Goal: Task Accomplishment & Management: Complete application form

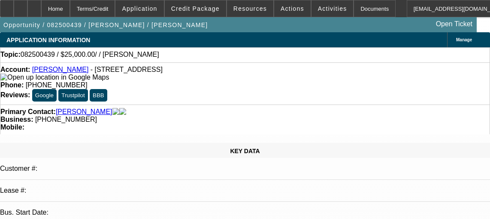
select select "0"
select select "2"
select select "0.1"
select select "4"
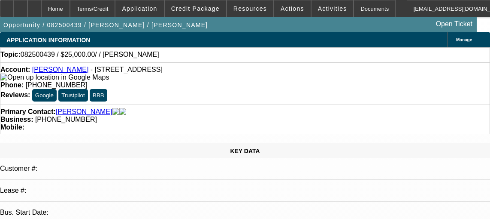
scroll to position [294, 0]
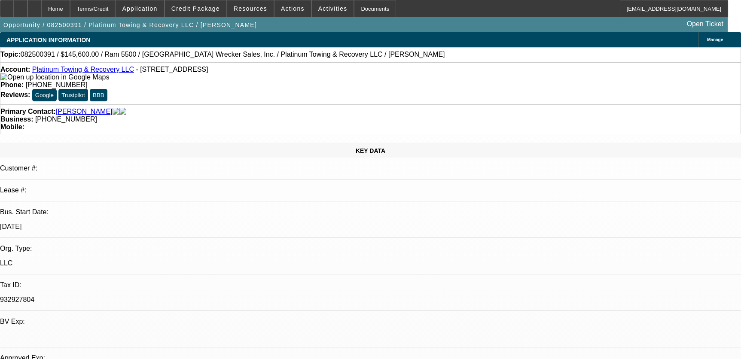
select select "0"
select select "2"
select select "0"
select select "6"
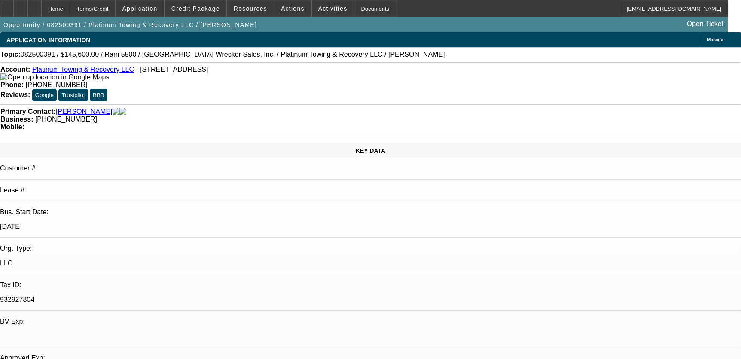
select select "0"
select select "2"
select select "0"
select select "6"
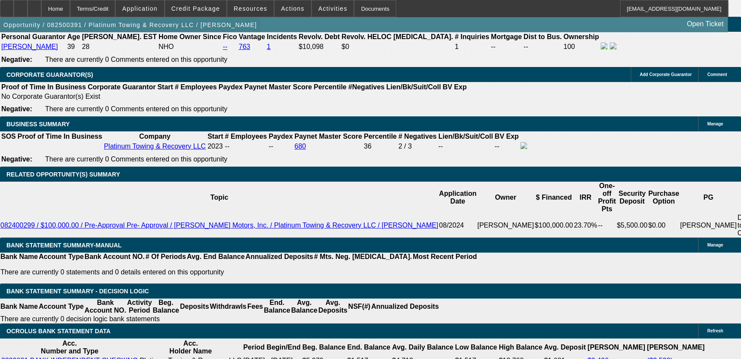
scroll to position [1273, 0]
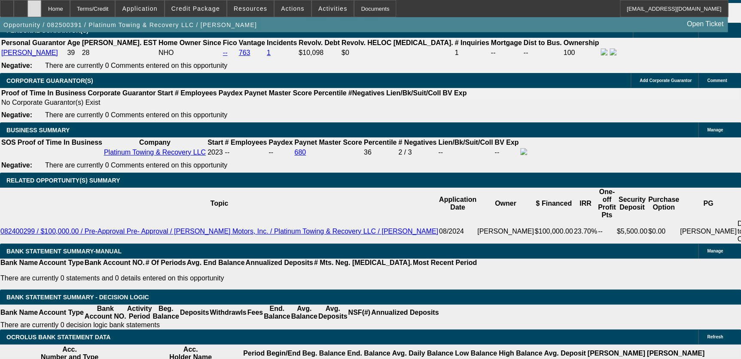
click at [34, 6] on icon at bounding box center [34, 6] width 0 height 0
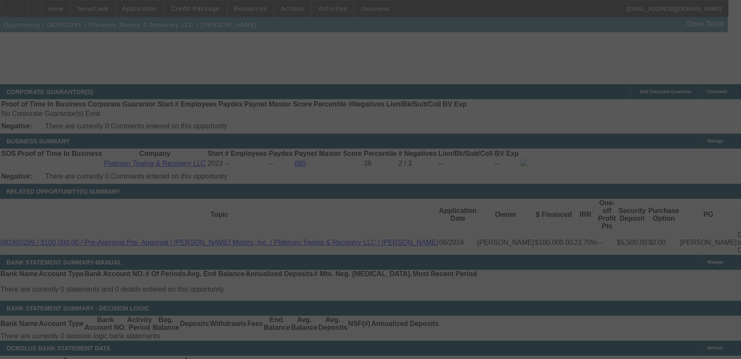
scroll to position [1295, 0]
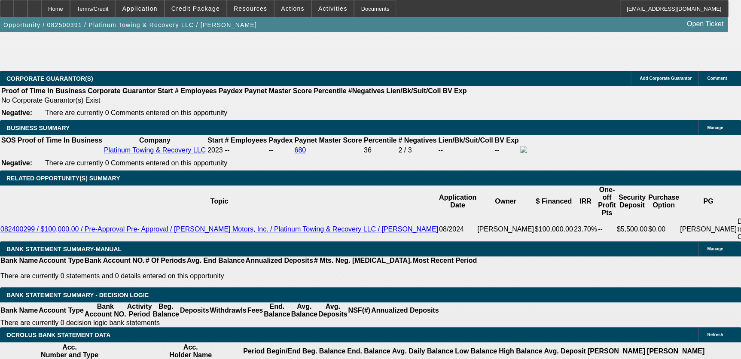
select select "0"
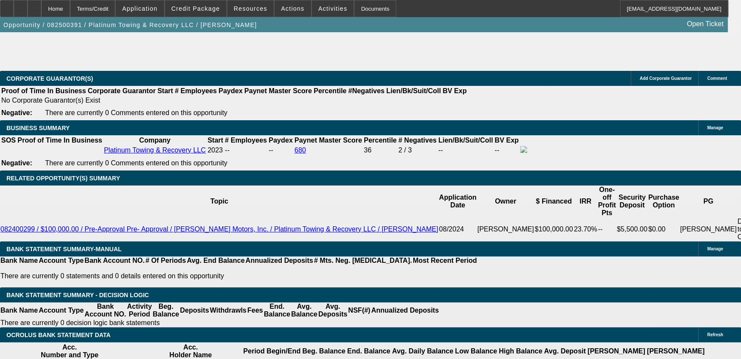
select select "0"
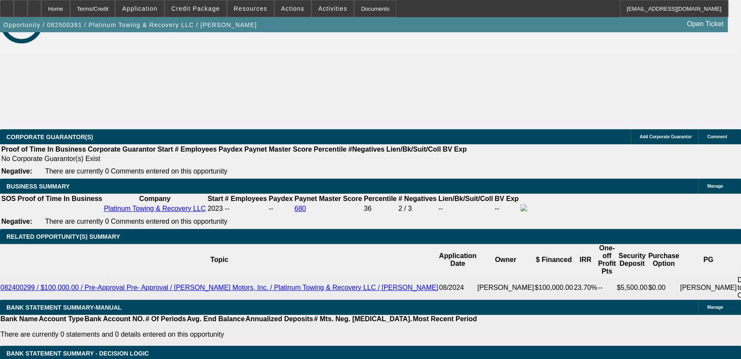
select select "1"
select select "2"
select select "6"
select select "1"
select select "2"
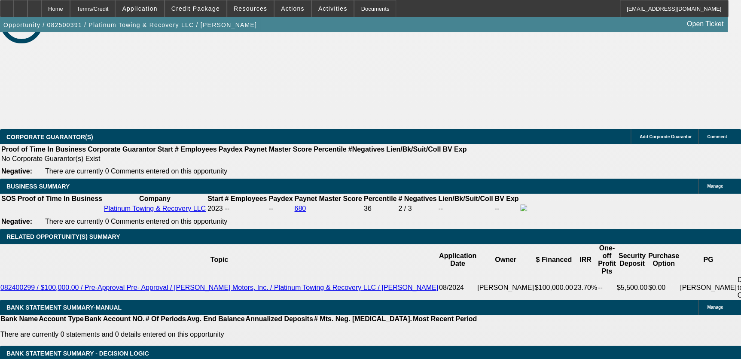
select select "6"
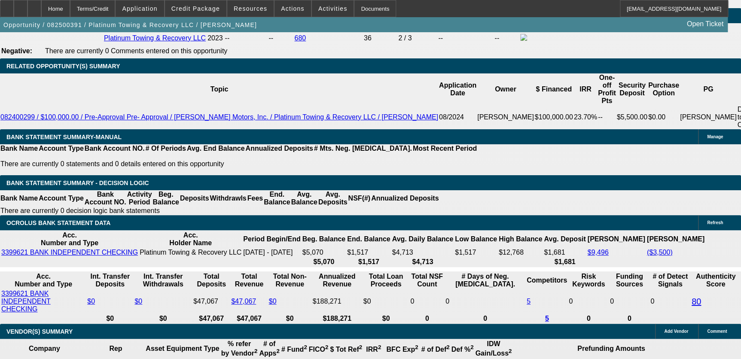
scroll to position [1351, 0]
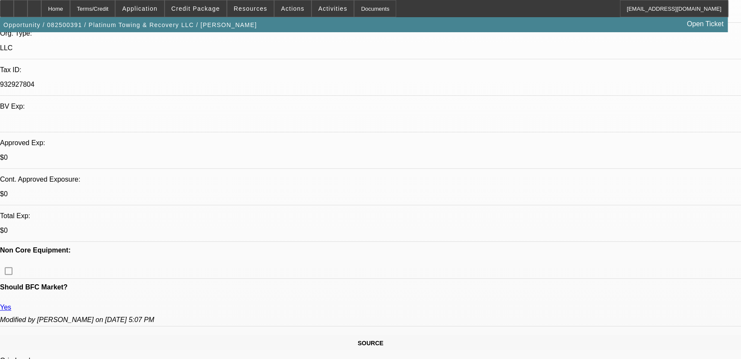
scroll to position [234, 0]
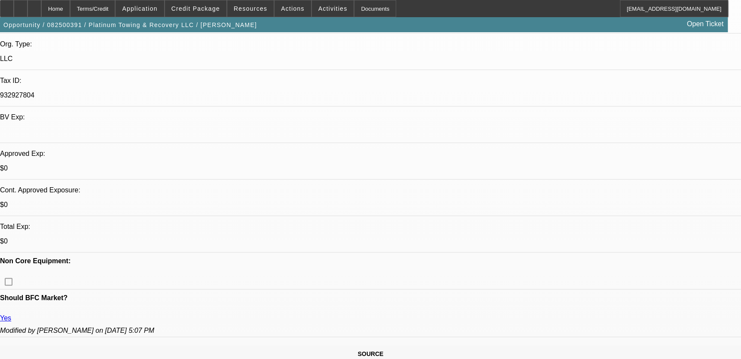
scroll to position [0, 0]
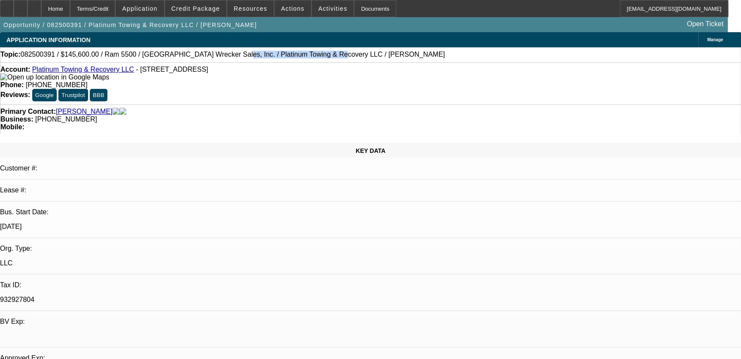
drag, startPoint x: 198, startPoint y: 55, endPoint x: 282, endPoint y: 57, distance: 83.7
click at [282, 57] on span "082500391 / $145,600.00 / Ram 5500 / [GEOGRAPHIC_DATA] Wrecker Sales, Inc. / Pl…" at bounding box center [233, 55] width 424 height 8
copy span "Platinum Towing & Recovery LLC"
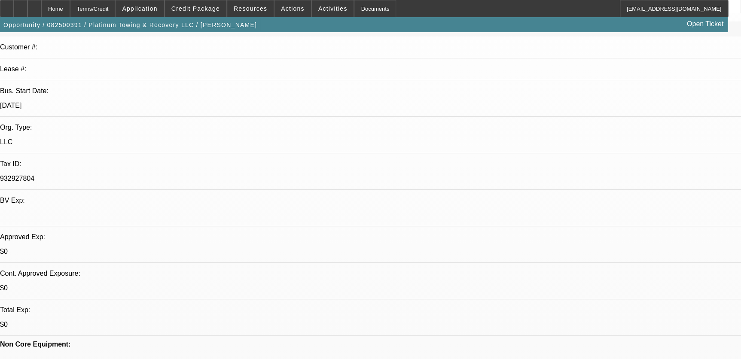
scroll to position [273, 0]
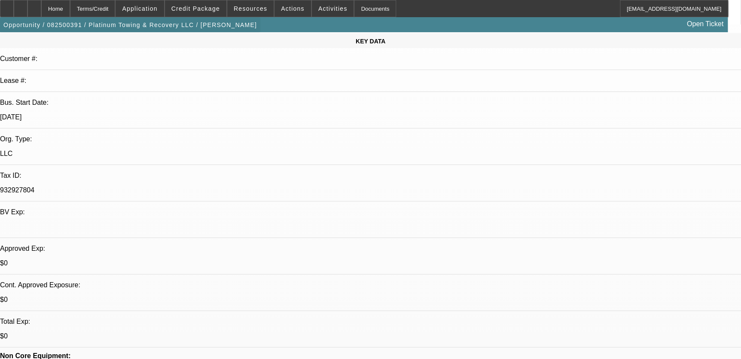
scroll to position [0, 0]
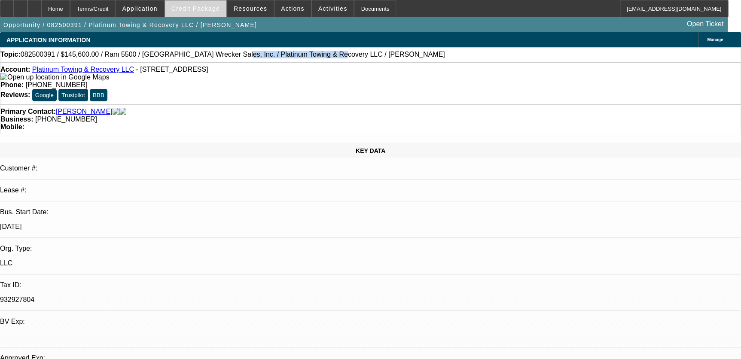
click at [204, 8] on span "Credit Package" at bounding box center [195, 8] width 49 height 7
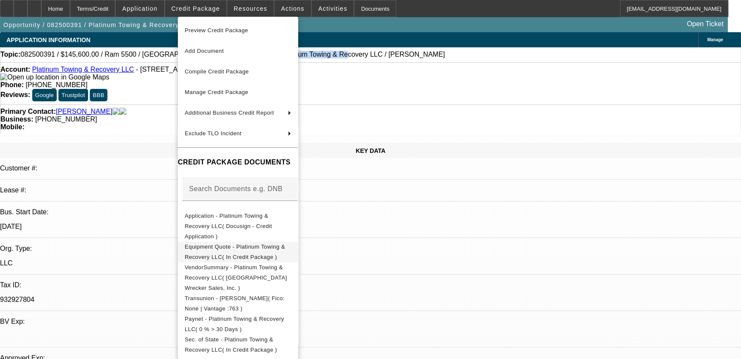
click at [253, 243] on span "Equipment Quote - Platinum Towing & Recovery LLC( In Credit Package )" at bounding box center [235, 251] width 100 height 17
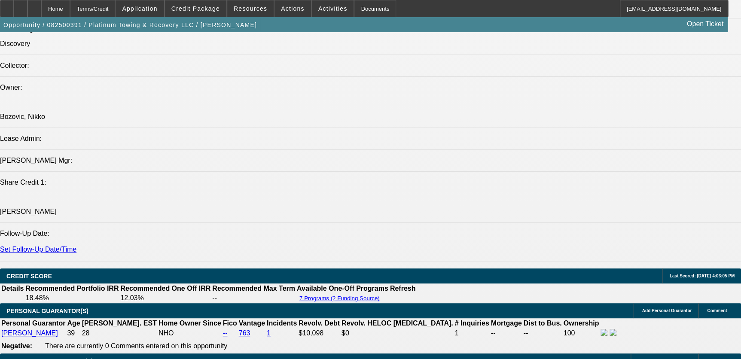
scroll to position [1015, 0]
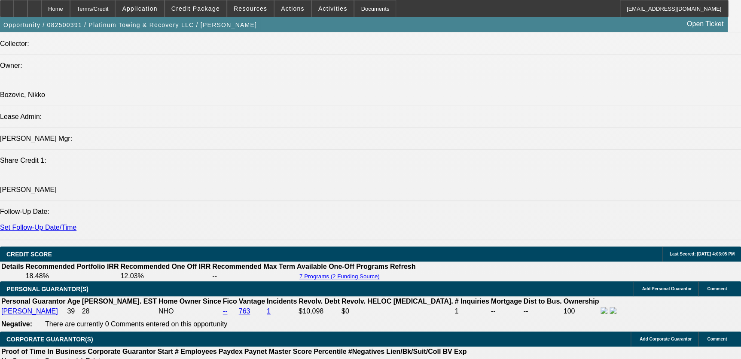
drag, startPoint x: 58, startPoint y: 15, endPoint x: 150, endPoint y: 25, distance: 92.9
click at [41, 15] on div at bounding box center [34, 8] width 14 height 17
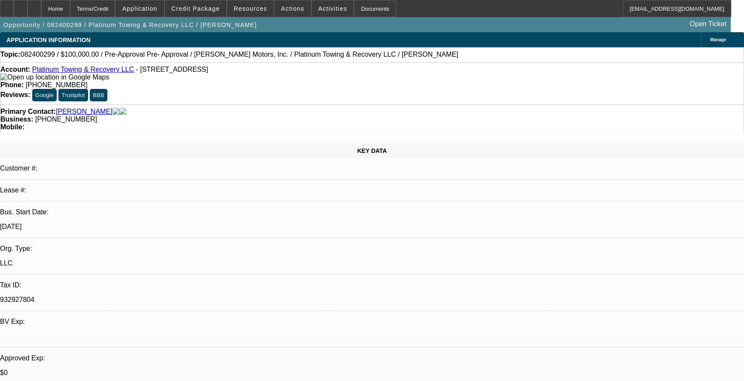
select select "0.1"
select select "2"
select select "0"
select select "2"
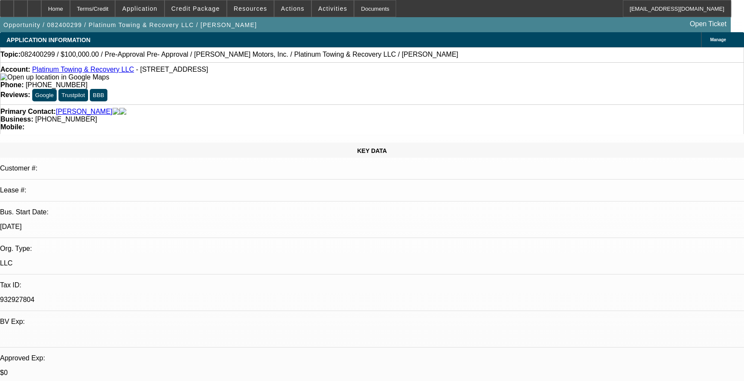
select select "0.1"
select select "0"
select select "2"
select select "0"
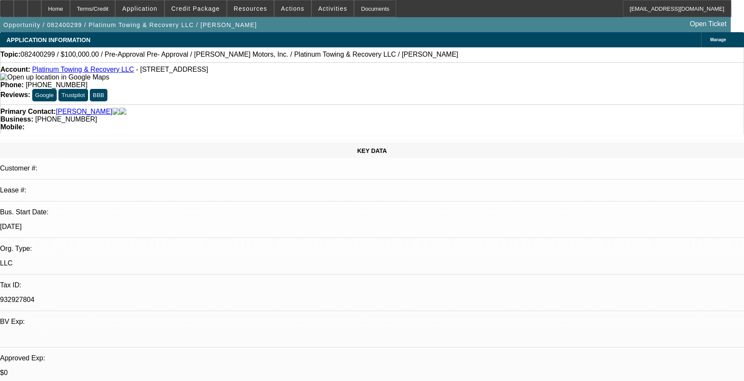
select select "2"
select select "0"
select select "1"
select select "2"
select select "6"
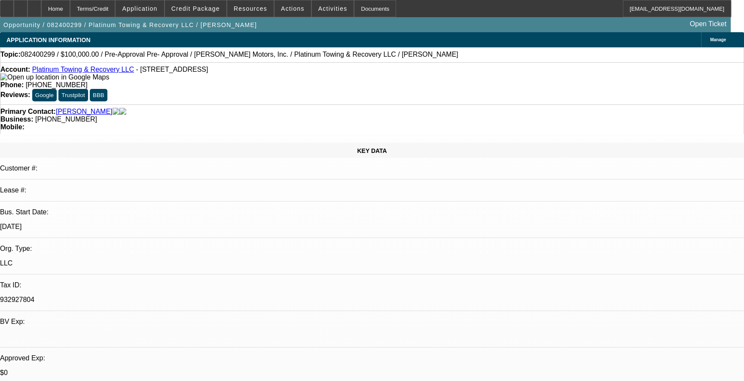
select select "1"
select select "2"
select select "4"
select select "1"
select select "2"
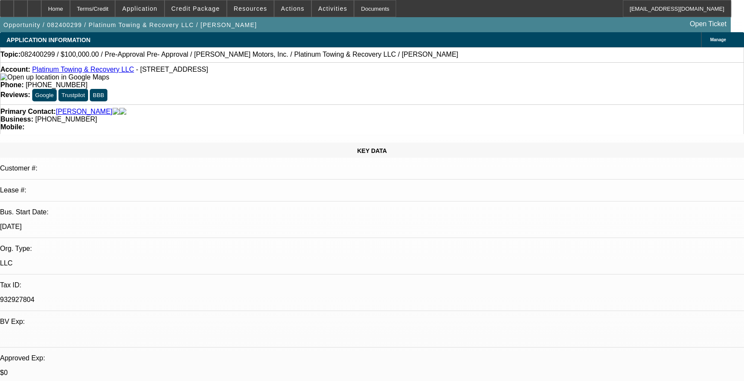
select select "6"
select select "1"
select select "2"
select select "6"
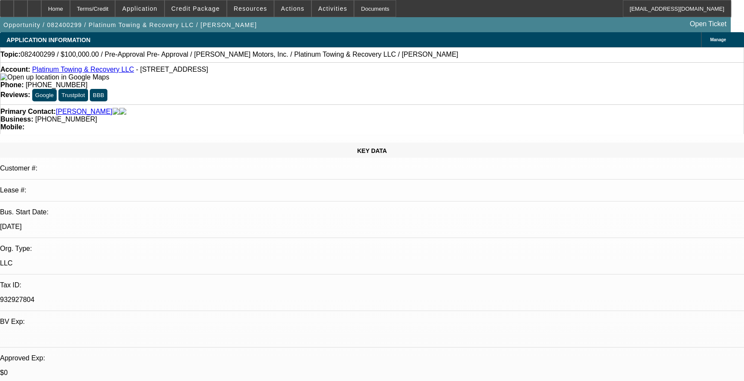
drag, startPoint x: 575, startPoint y: 91, endPoint x: 574, endPoint y: 95, distance: 4.6
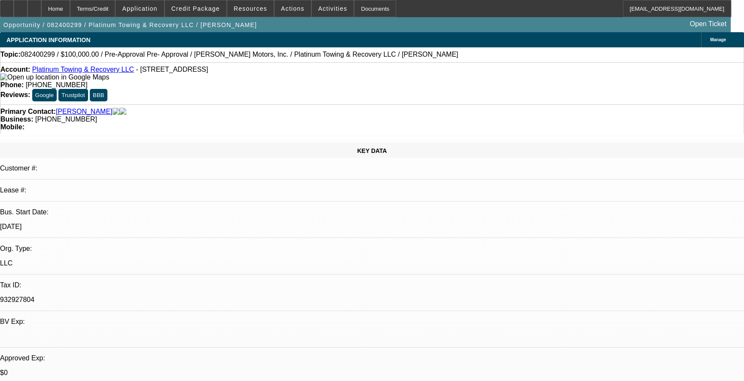
scroll to position [234, 0]
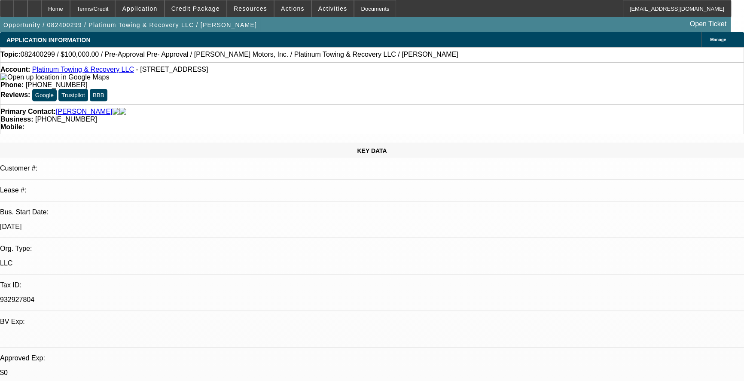
scroll to position [77, 0]
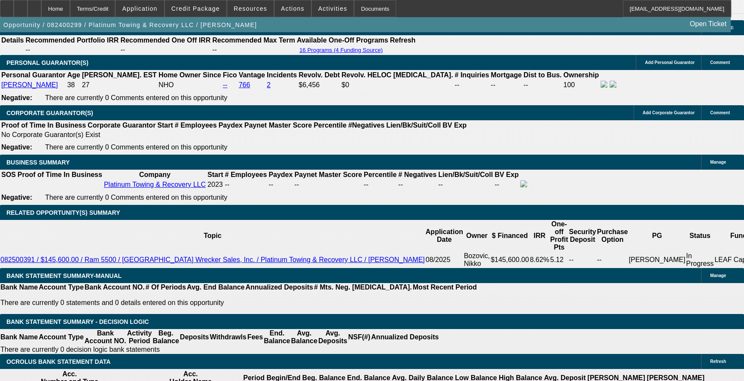
scroll to position [1366, 0]
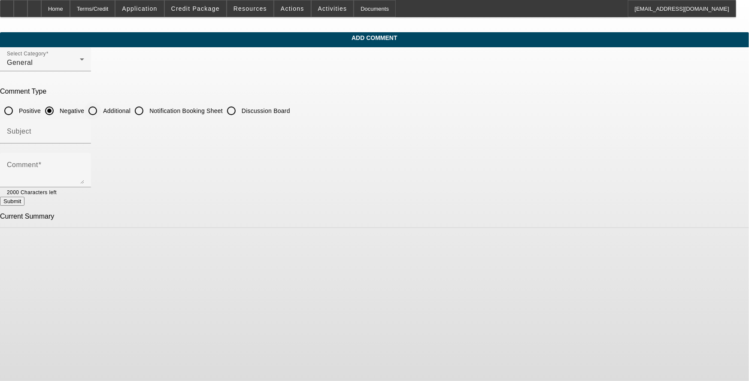
click at [101, 109] on input "Additional" at bounding box center [92, 110] width 17 height 17
radio input "true"
click at [84, 131] on input "Subject" at bounding box center [45, 135] width 77 height 10
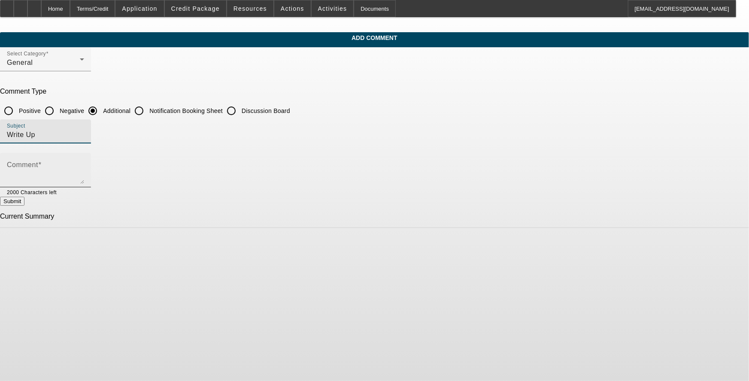
type input "Write Up"
click at [84, 165] on textarea "Comment" at bounding box center [45, 173] width 77 height 21
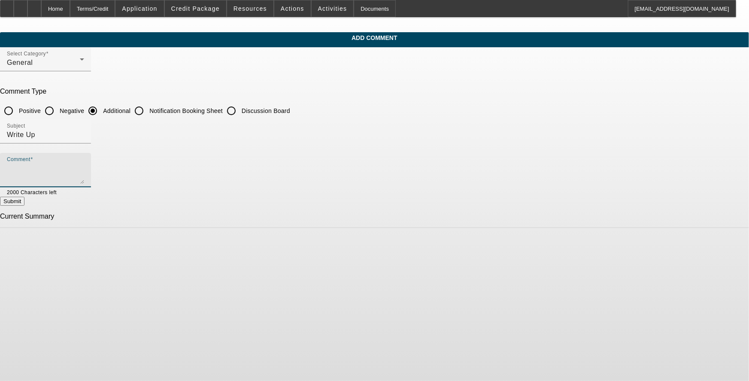
paste textarea "Kenneth Hetrick is the owner of “ Platinum Towing & Recovery LLC” and has been …"
drag, startPoint x: 415, startPoint y: 178, endPoint x: 404, endPoint y: 176, distance: 11.8
click at [84, 178] on textarea "Kenneth Hetrick is the owner of “ Platinum Towing & Recovery LLC” and has been …" at bounding box center [45, 173] width 77 height 21
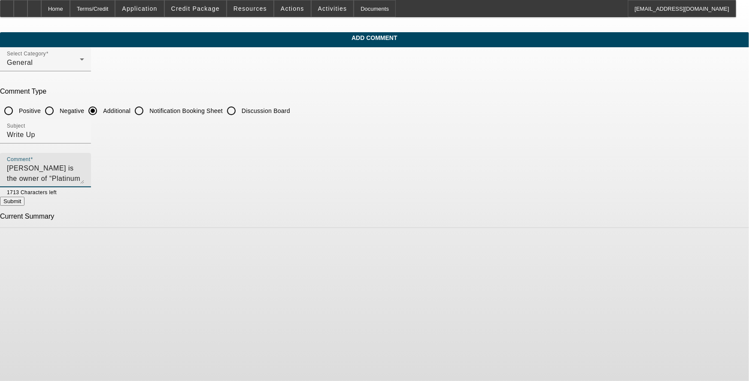
click at [84, 172] on textarea "[PERSON_NAME] is the owner of “Platinum Towing & Recovery LLC” and has been in …" at bounding box center [45, 173] width 77 height 21
click at [84, 177] on textarea "[PERSON_NAME] is the owner of “Platinum Towing & Recovery LLC” and has been in …" at bounding box center [45, 173] width 77 height 21
type textarea "[PERSON_NAME] is the owner of “Platinum Towing & Recovery LLC” and has been in …"
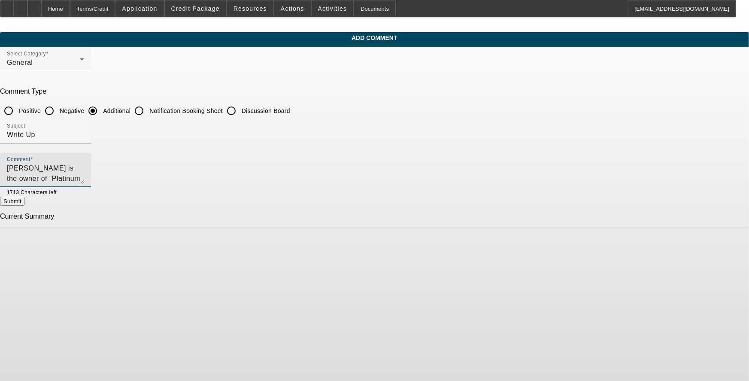
click at [84, 170] on textarea "[PERSON_NAME] is the owner of “Platinum Towing & Recovery LLC” and has been in …" at bounding box center [45, 173] width 77 height 21
click at [84, 179] on textarea "[PERSON_NAME] is the owner of “Platinum Towing & Recovery LLC” and has been in …" at bounding box center [45, 173] width 77 height 21
click at [24, 198] on button "Submit" at bounding box center [12, 201] width 24 height 9
radio input "true"
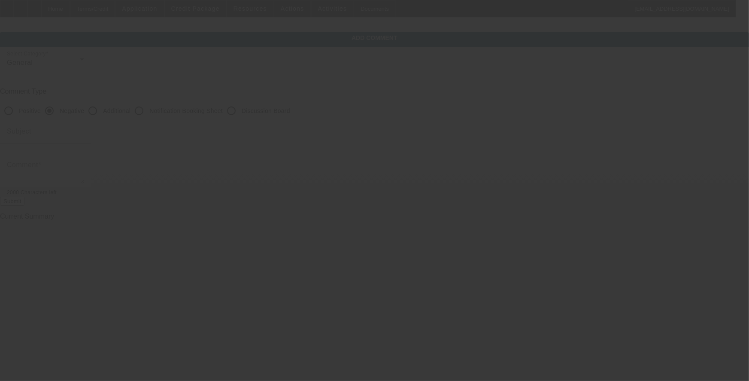
scroll to position [0, 0]
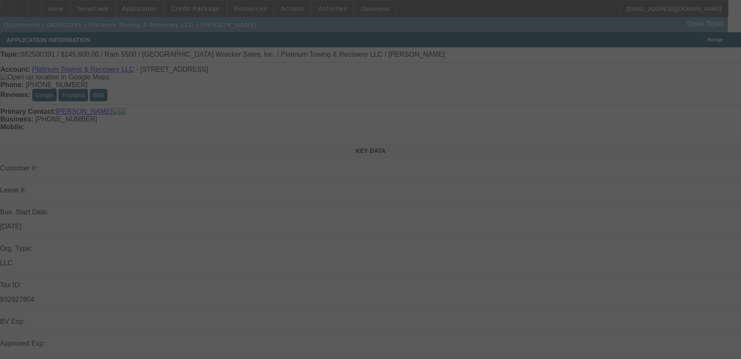
select select "0"
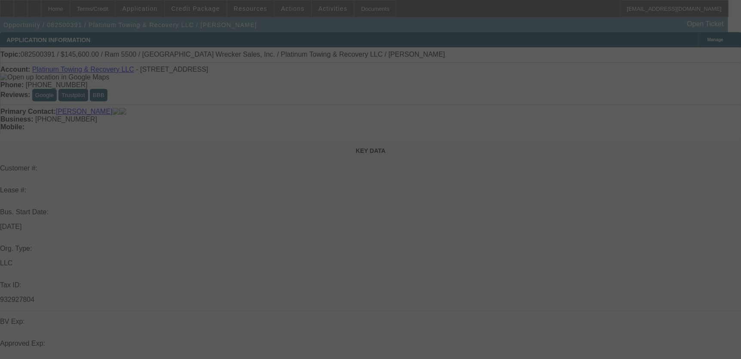
select select "0"
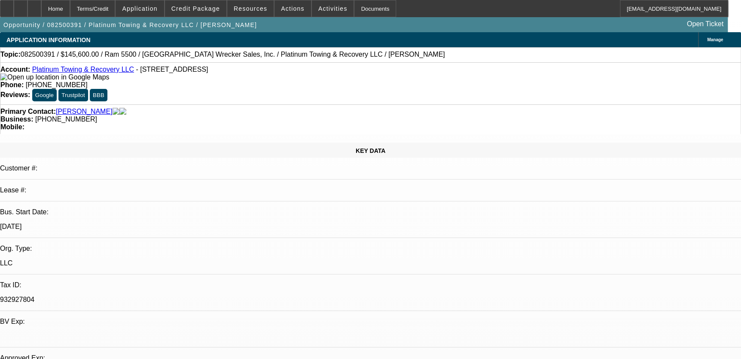
select select "1"
select select "2"
select select "6"
select select "1"
select select "2"
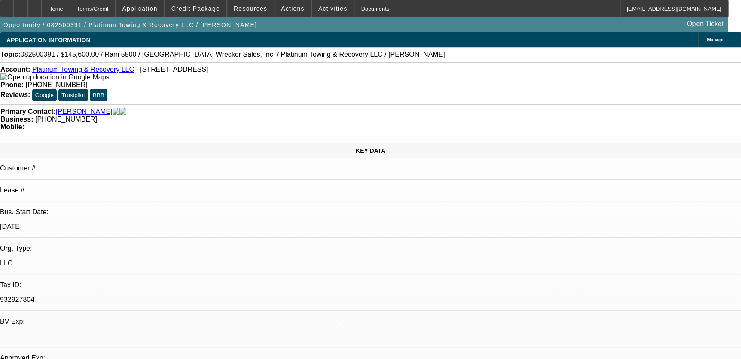
select select "6"
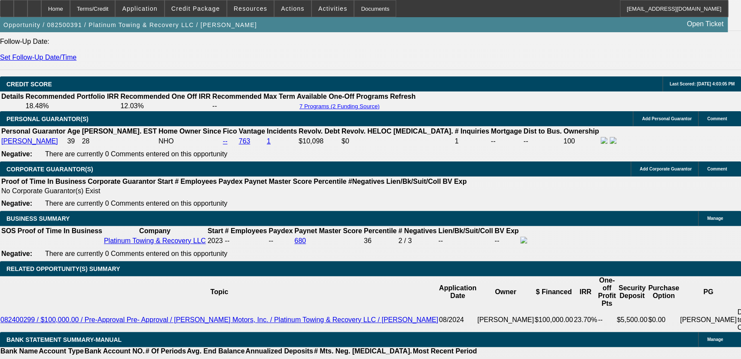
scroll to position [1171, 0]
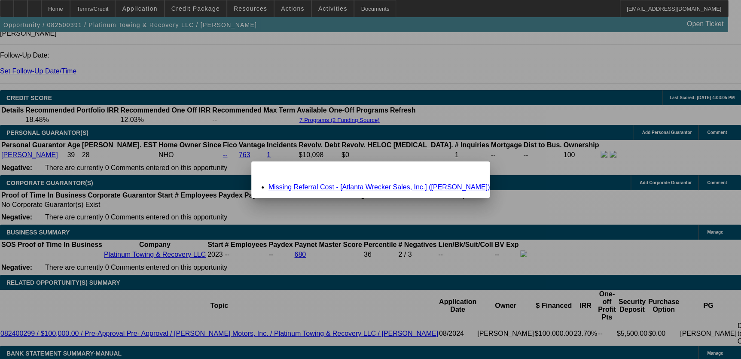
click at [416, 189] on link "Missing Referral Cost - [Atlanta Wrecker Sales, Inc.] (Davis, Jeffrey)" at bounding box center [378, 186] width 221 height 7
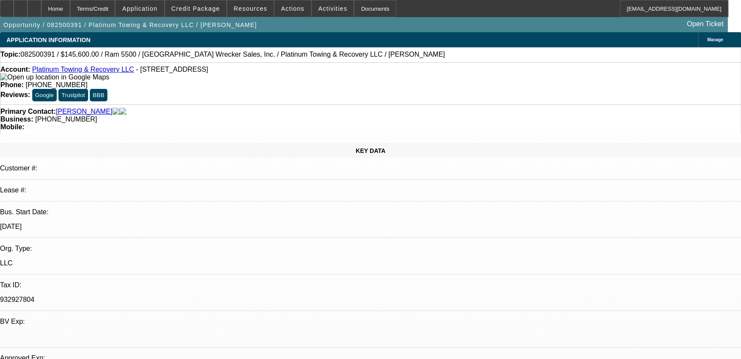
scroll to position [1171, 0]
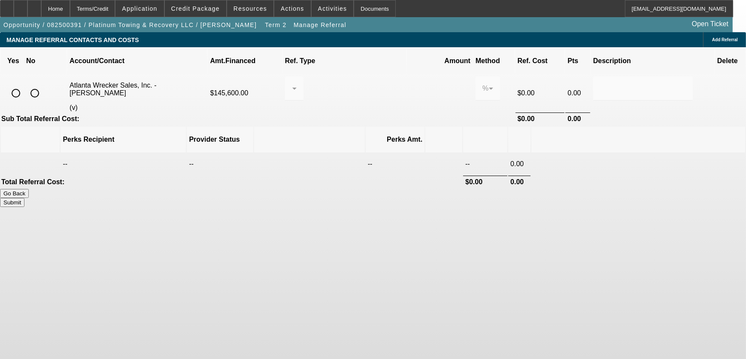
click at [43, 85] on input "radio" at bounding box center [34, 93] width 17 height 17
radio input "true"
click at [24, 198] on button "Submit" at bounding box center [12, 202] width 24 height 9
type input "0.000"
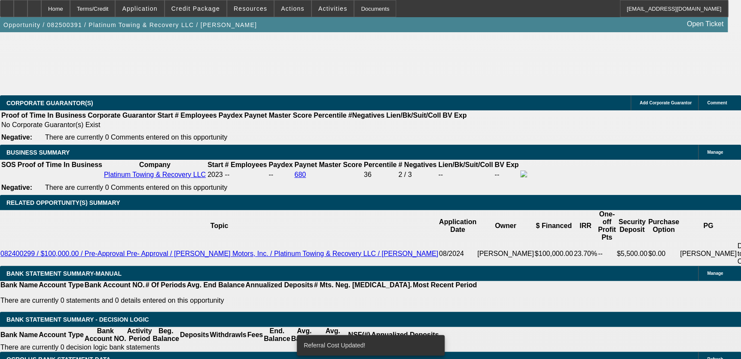
select select "0"
select select "2"
select select "0"
select select "6"
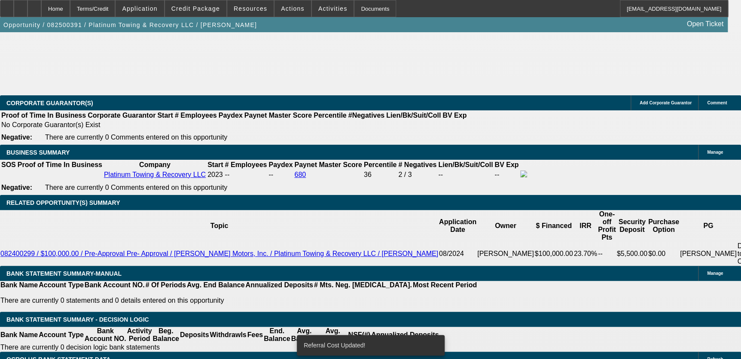
select select "0"
select select "2"
select select "0"
select select "6"
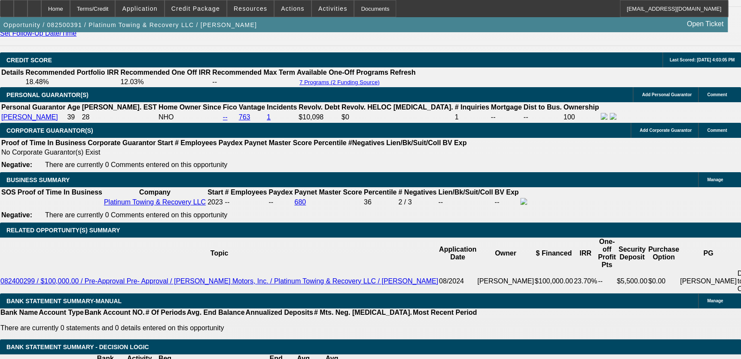
scroll to position [1250, 0]
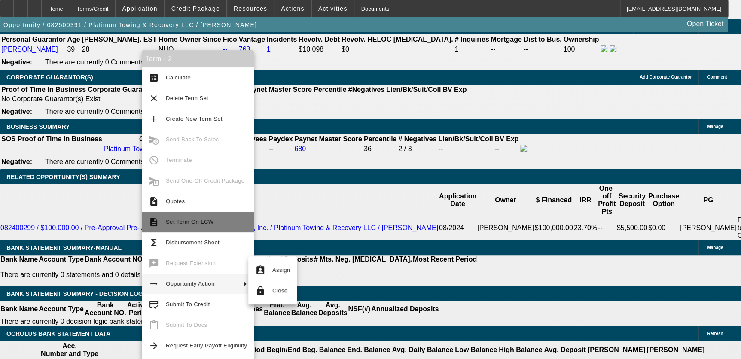
scroll to position [1289, 0]
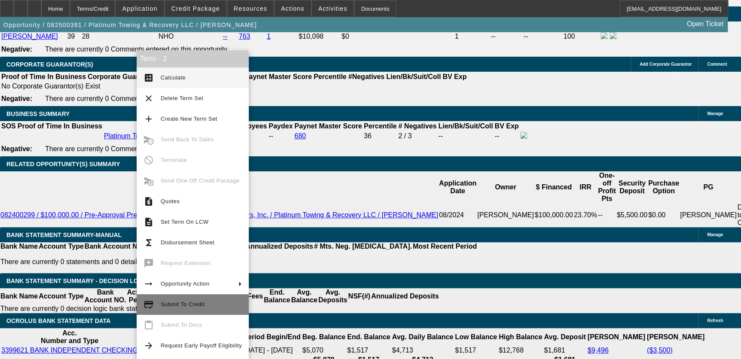
scroll to position [1368, 0]
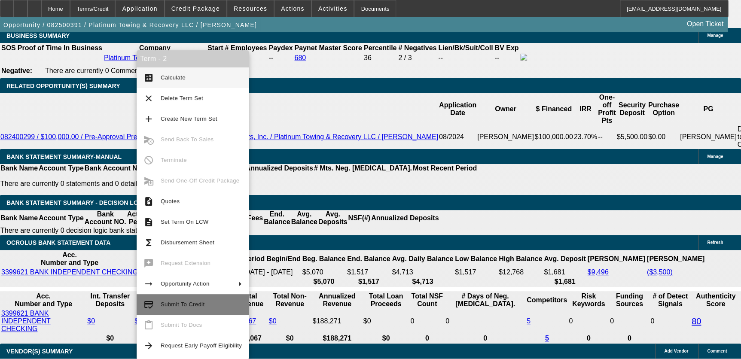
click at [204, 298] on button "credit_score Submit To Credit" at bounding box center [193, 304] width 112 height 21
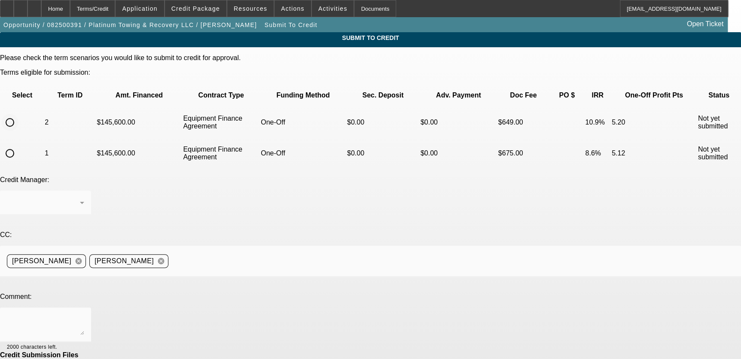
click at [18, 114] on input "radio" at bounding box center [9, 122] width 17 height 17
radio input "true"
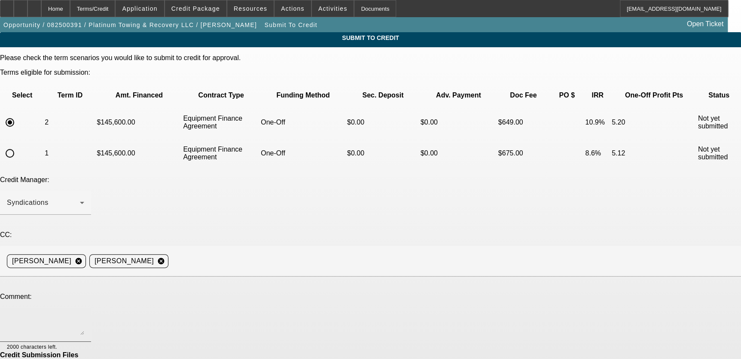
click at [84, 314] on textarea at bounding box center [45, 324] width 77 height 21
type textarea "Please send to Oakmont write up is in comments."
click at [84, 314] on textarea "Please send to Oakmont write up is in comments." at bounding box center [45, 324] width 77 height 21
click at [38, 233] on div "CC: Nikko Bozovic cancel Nick Lionello cancel" at bounding box center [370, 258] width 741 height 55
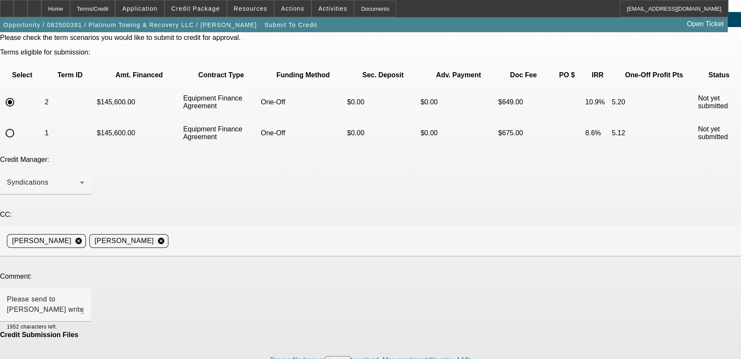
scroll to position [38, 0]
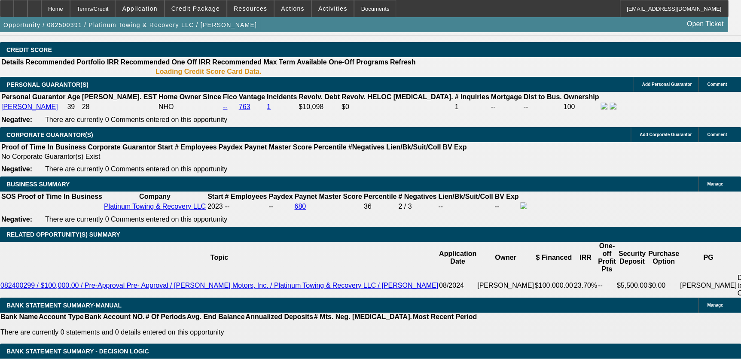
select select "0"
select select "2"
select select "0"
select select "6"
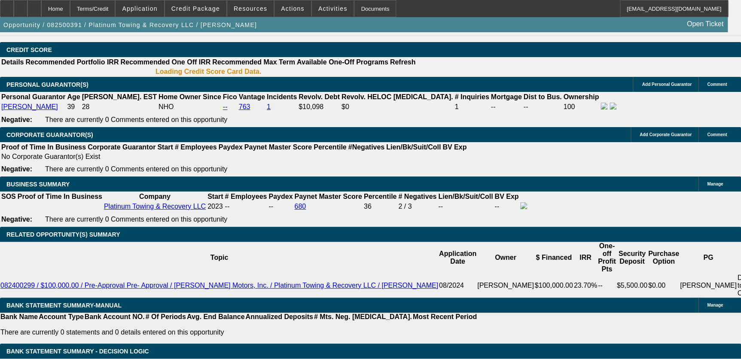
select select "0"
select select "2"
select select "0"
select select "6"
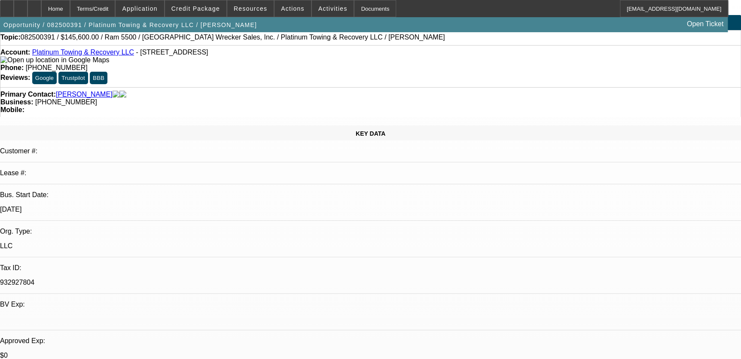
scroll to position [16, 0]
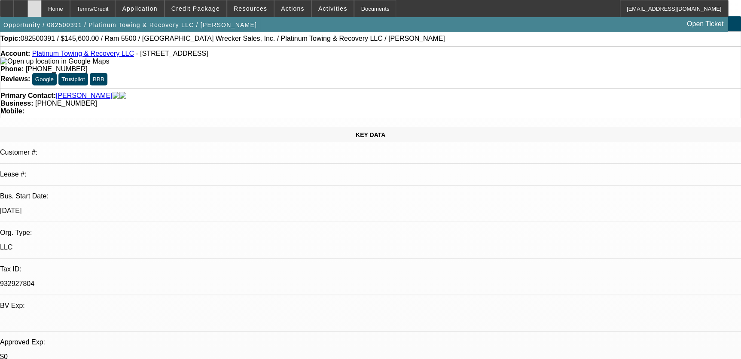
click at [41, 7] on div at bounding box center [34, 8] width 14 height 17
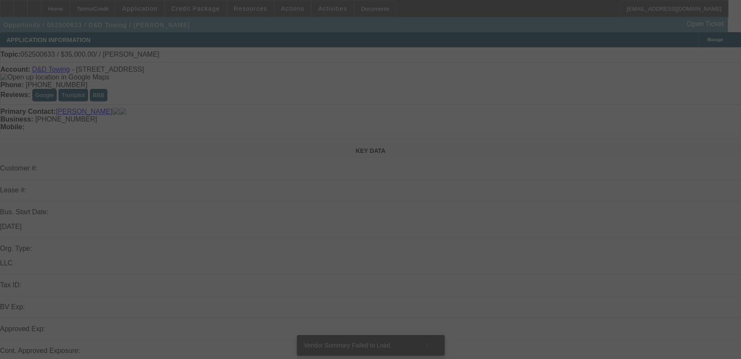
select select "0"
select select "2"
select select "0.1"
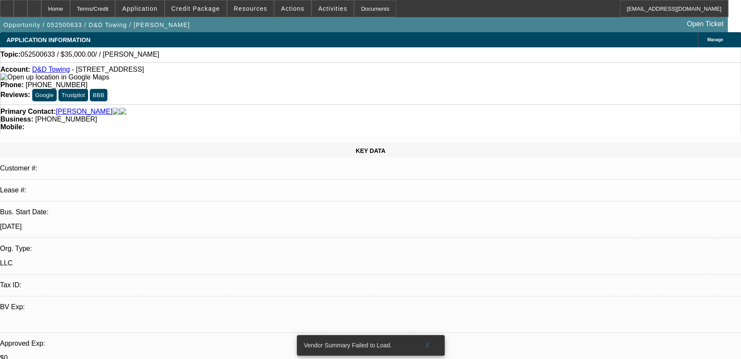
select select "1"
select select "2"
select select "4"
drag, startPoint x: 419, startPoint y: 335, endPoint x: 254, endPoint y: 164, distance: 238.1
click at [419, 335] on span at bounding box center [426, 345] width 27 height 21
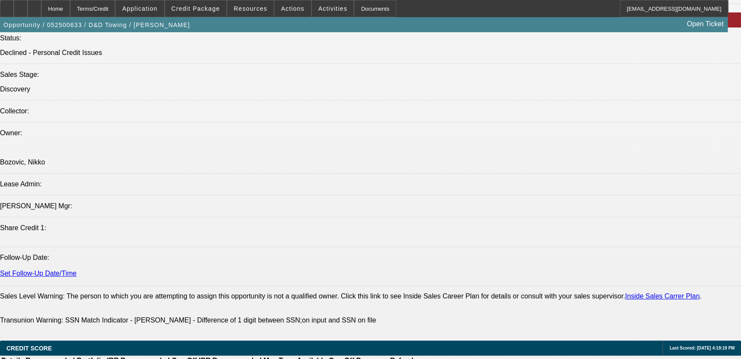
scroll to position [1015, 0]
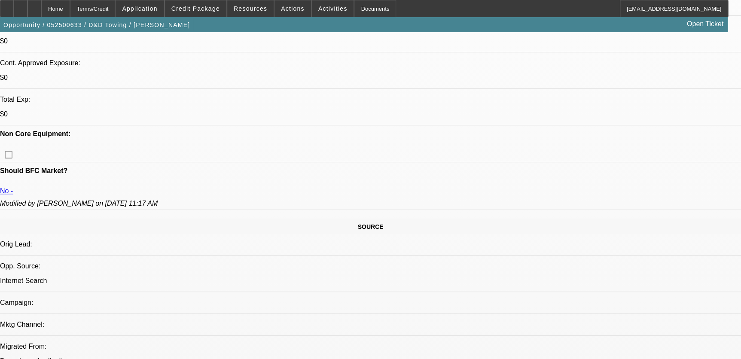
scroll to position [195, 0]
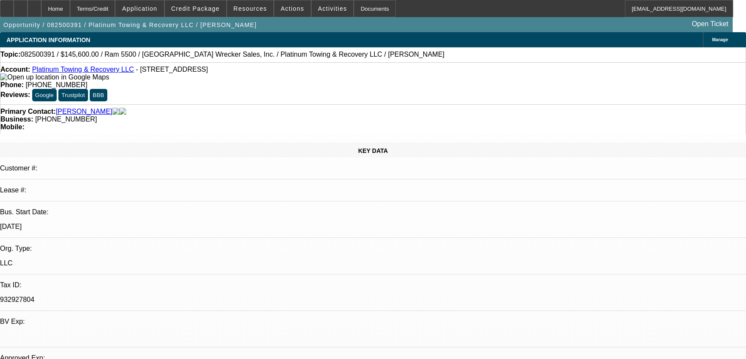
select select "0"
select select "2"
select select "0"
select select "6"
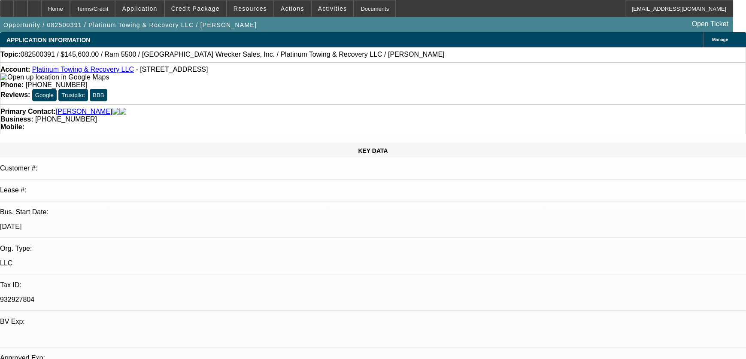
select select "0"
select select "2"
select select "0"
select select "6"
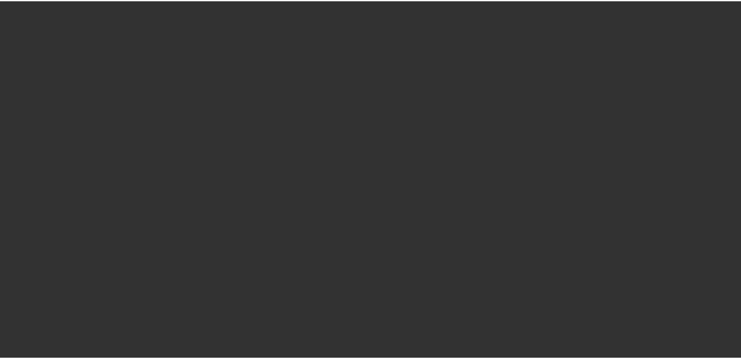
scroll to position [16, 0]
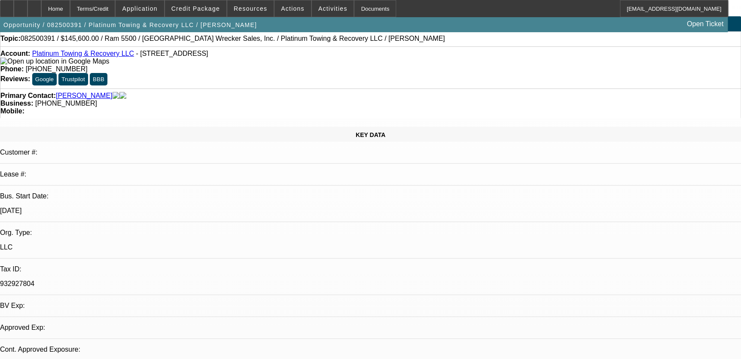
select select "0"
select select "2"
select select "0"
select select "6"
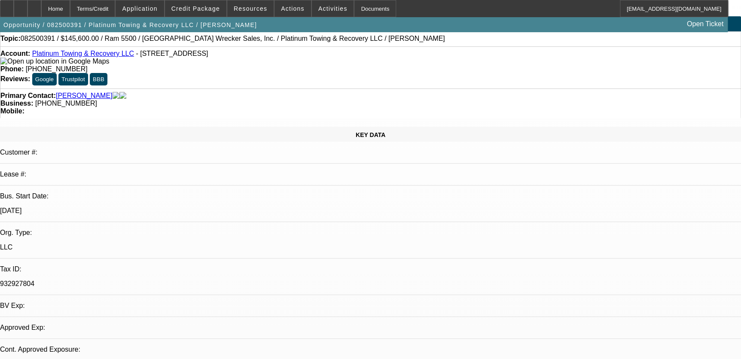
select select "0"
select select "2"
select select "0"
select select "6"
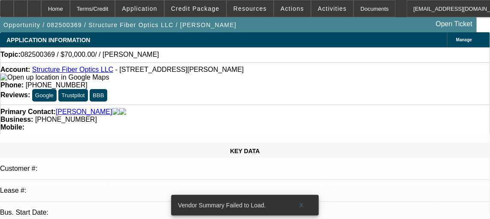
select select "0"
select select "2"
select select "0.1"
select select "1"
select select "2"
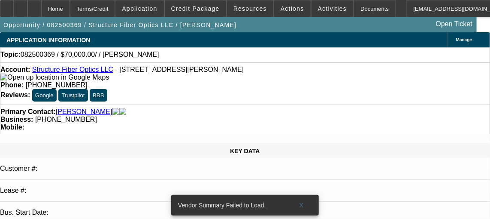
select select "4"
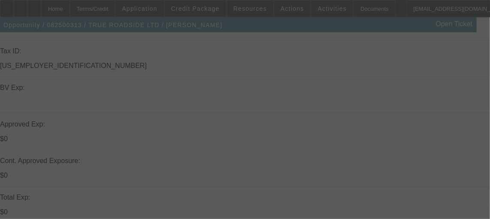
scroll to position [373, 0]
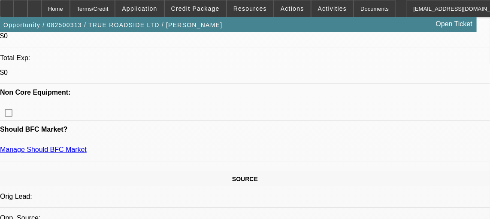
select select "0"
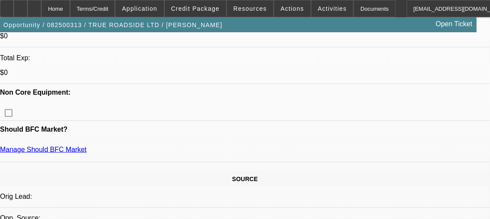
select select "0"
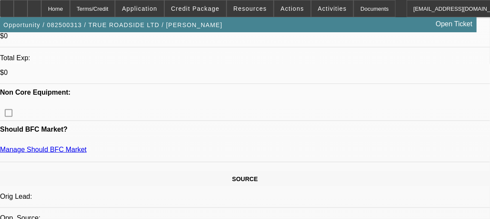
select select "0"
select select "1"
select select "3"
select select "6"
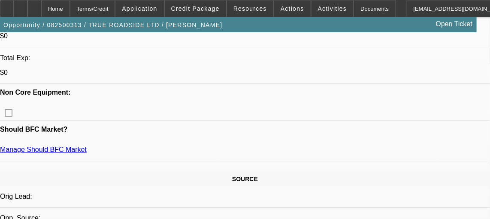
select select "1"
select select "3"
select select "6"
select select "1"
select select "3"
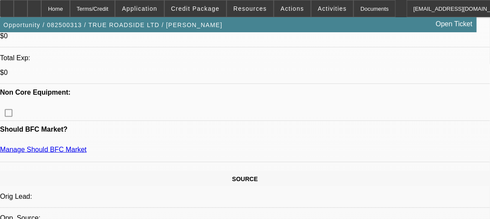
select select "6"
select select "1"
select select "3"
select select "6"
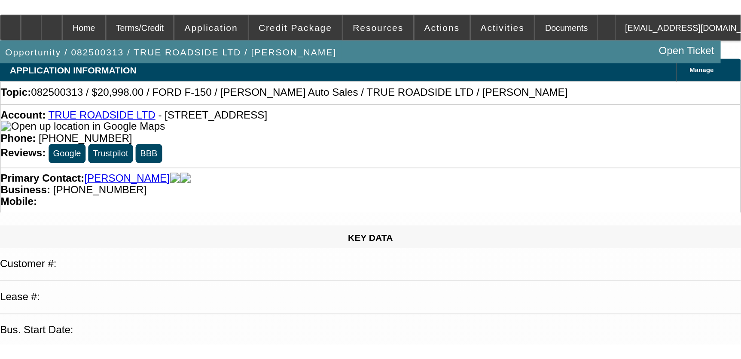
scroll to position [0, 0]
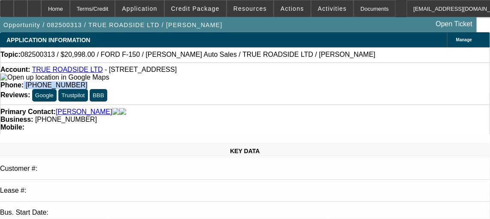
drag, startPoint x: 270, startPoint y: 69, endPoint x: 312, endPoint y: 75, distance: 41.7
click at [319, 81] on div "Phone: [PHONE_NUMBER]" at bounding box center [244, 85] width 489 height 8
drag, startPoint x: 312, startPoint y: 75, endPoint x: 288, endPoint y: 71, distance: 24.4
copy div "[PHONE_NUMBER]"
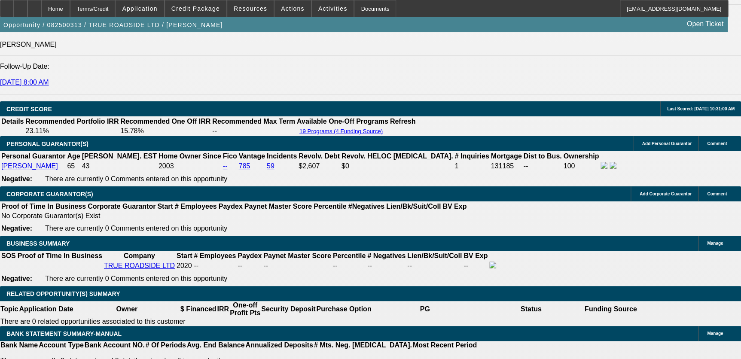
scroll to position [1093, 0]
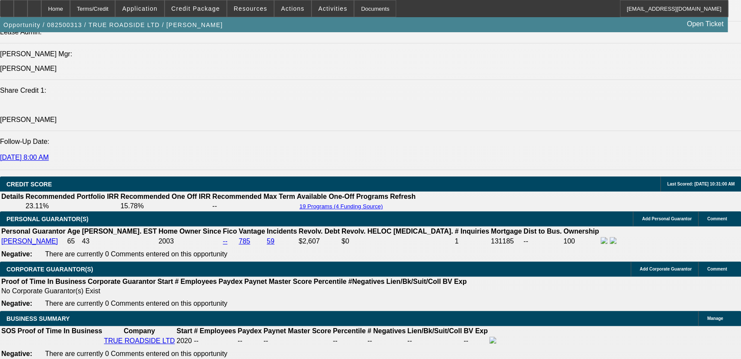
drag, startPoint x: 550, startPoint y: 331, endPoint x: 562, endPoint y: 315, distance: 20.2
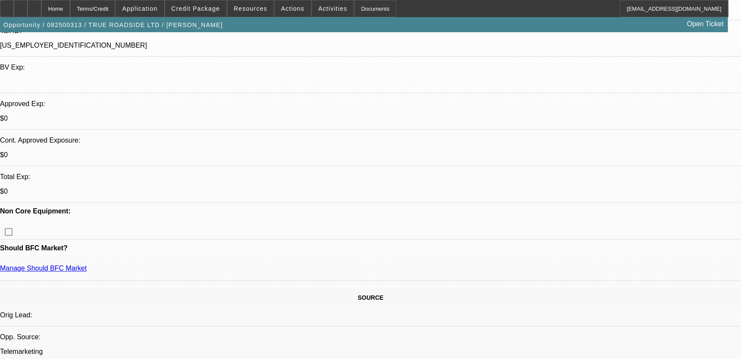
scroll to position [273, 0]
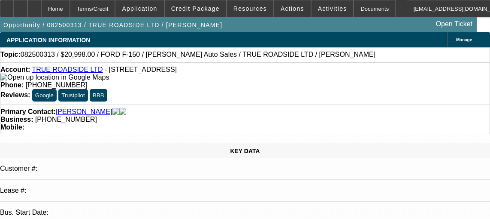
select select "0"
select select "3"
select select "0"
select select "6"
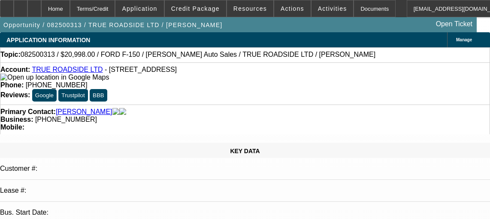
select select "0"
select select "3"
select select "0"
select select "6"
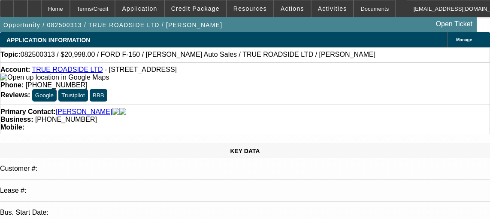
select select "0"
select select "3"
select select "0"
select select "6"
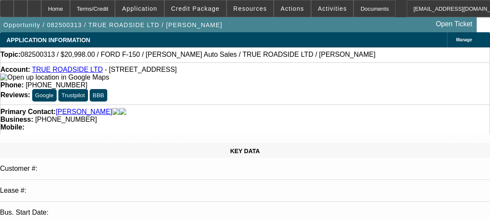
select select "0"
select select "3"
select select "0"
select select "6"
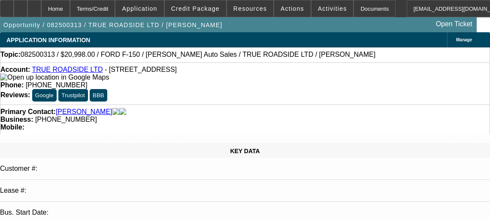
scroll to position [1382, 0]
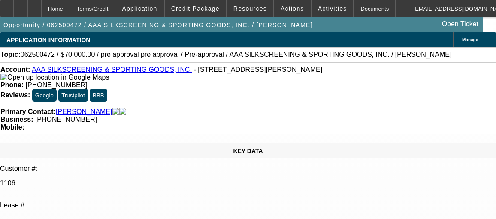
select select "0"
select select "2"
select select "0.1"
select select "4"
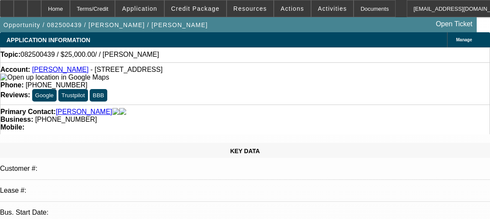
select select "0"
select select "2"
select select "0.1"
select select "4"
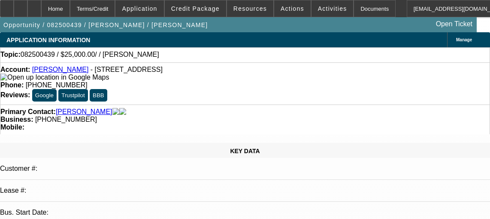
scroll to position [294, 0]
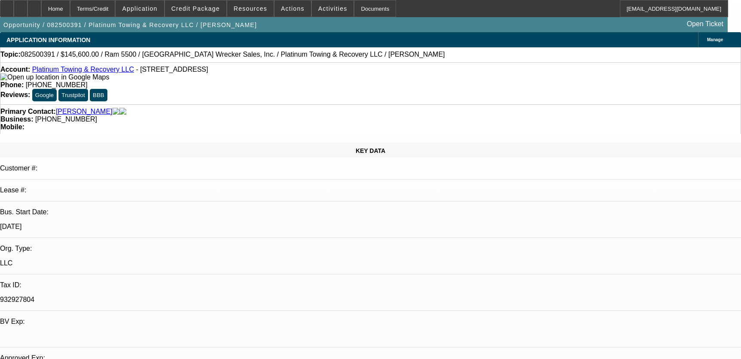
select select "0"
select select "2"
select select "0"
select select "6"
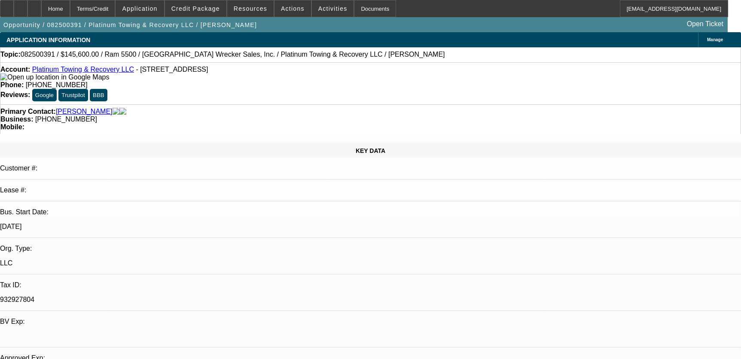
select select "0"
select select "2"
select select "0"
select select "6"
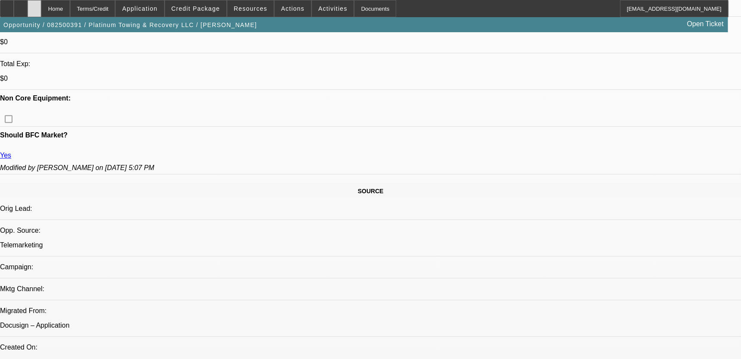
scroll to position [367, 0]
click at [34, 6] on icon at bounding box center [34, 6] width 0 height 0
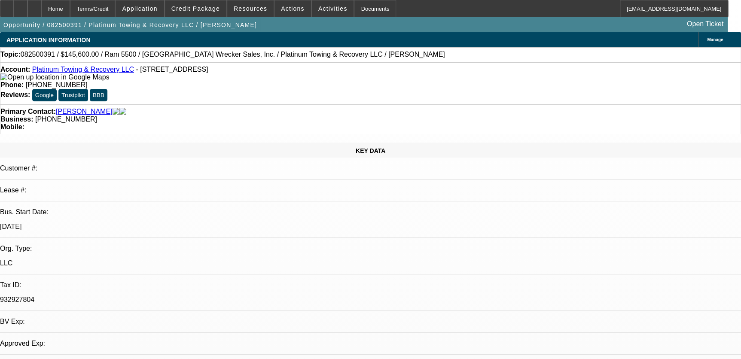
select select "0"
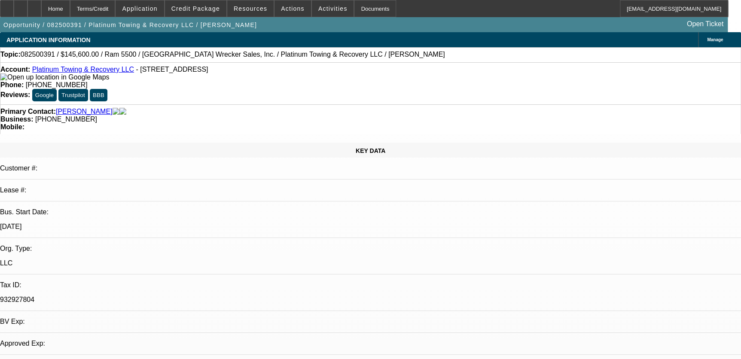
select select "0"
select select "1"
select select "2"
select select "6"
select select "1"
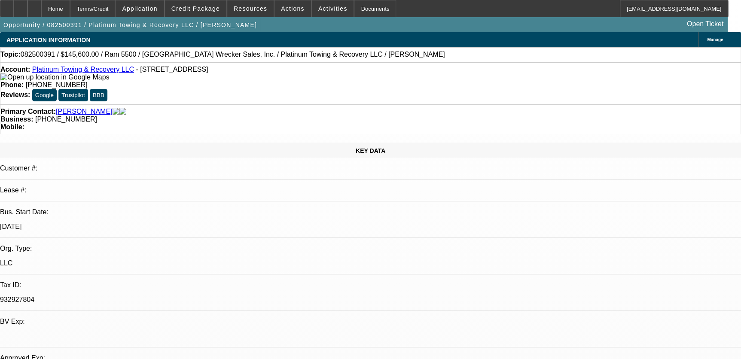
select select "2"
select select "6"
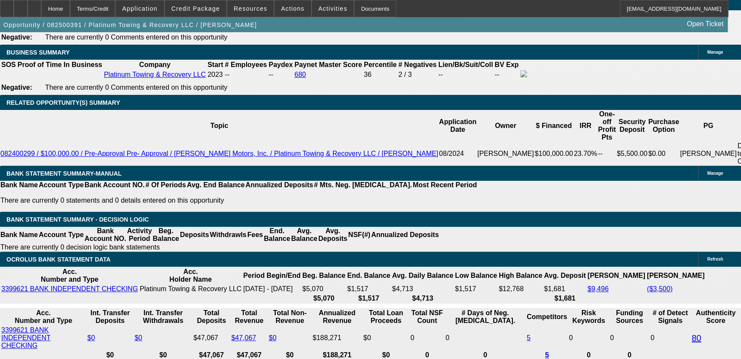
scroll to position [1366, 0]
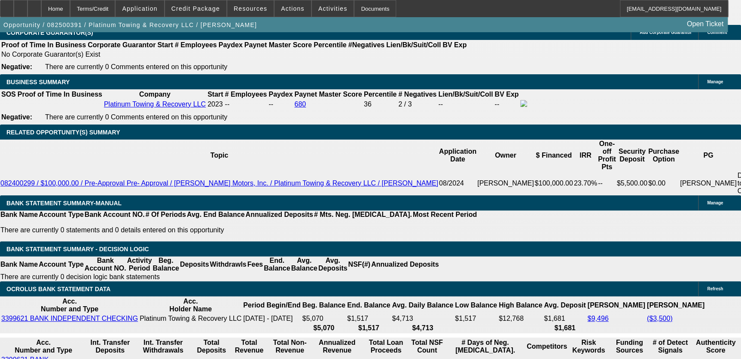
scroll to position [1288, 0]
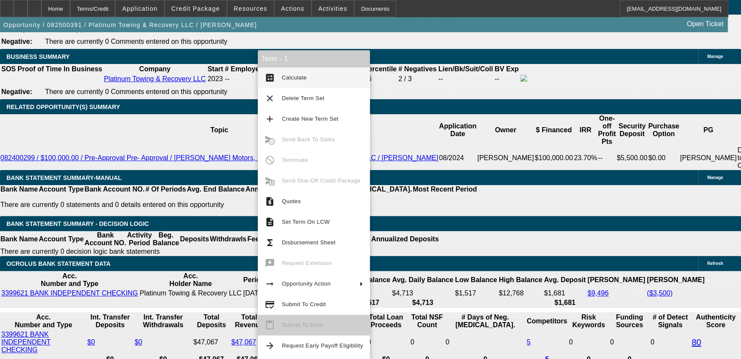
scroll to position [1366, 0]
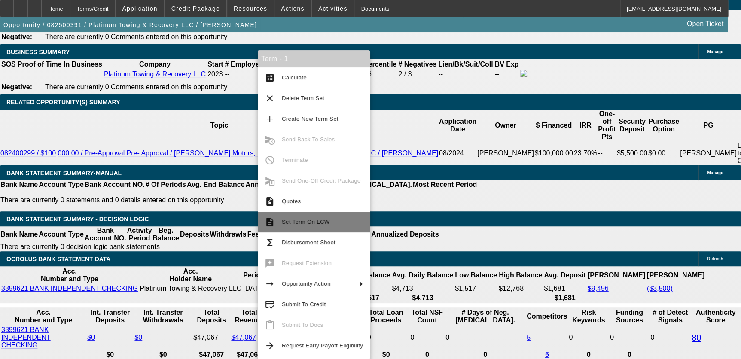
click at [301, 215] on button "description Set Term On LCW" at bounding box center [314, 222] width 112 height 21
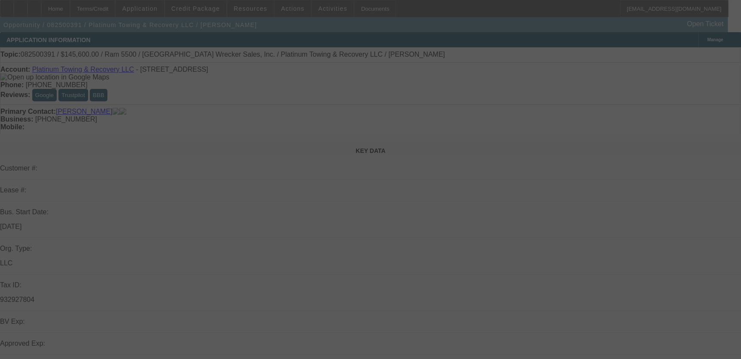
select select "0"
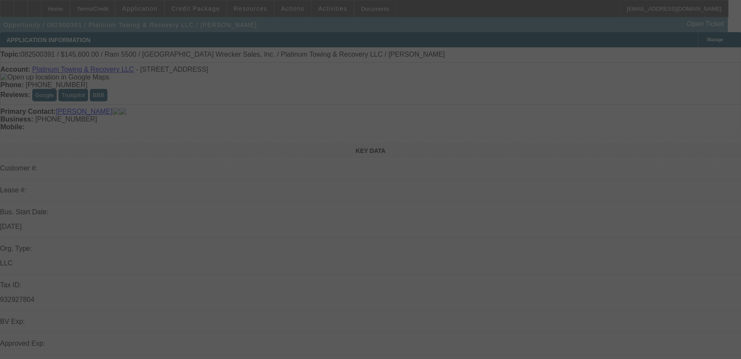
select select "0"
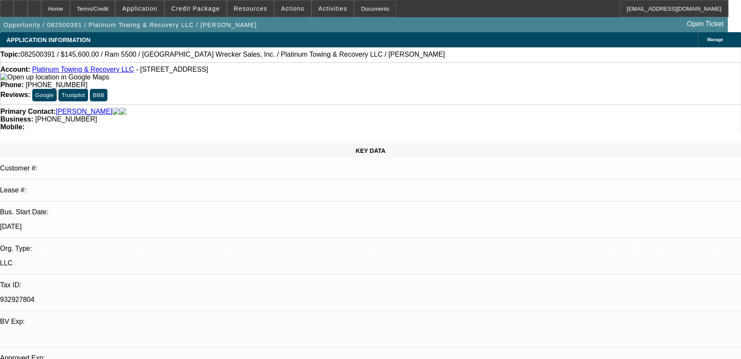
select select "1"
select select "2"
select select "6"
select select "1"
select select "2"
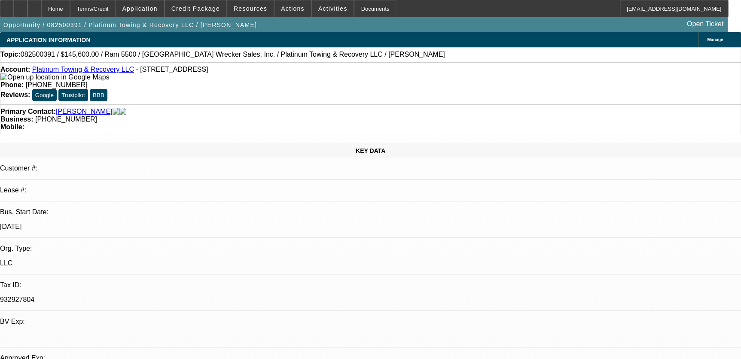
select select "6"
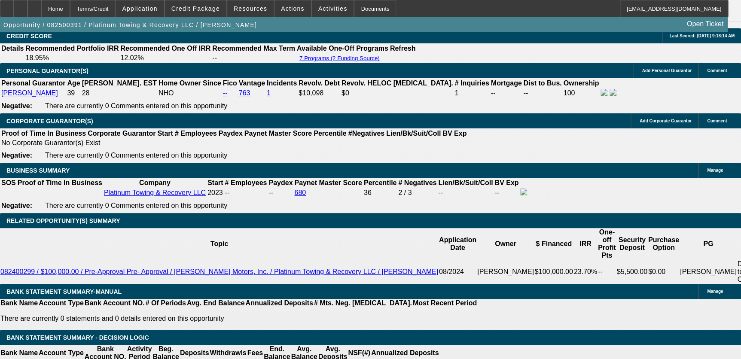
scroll to position [1210, 0]
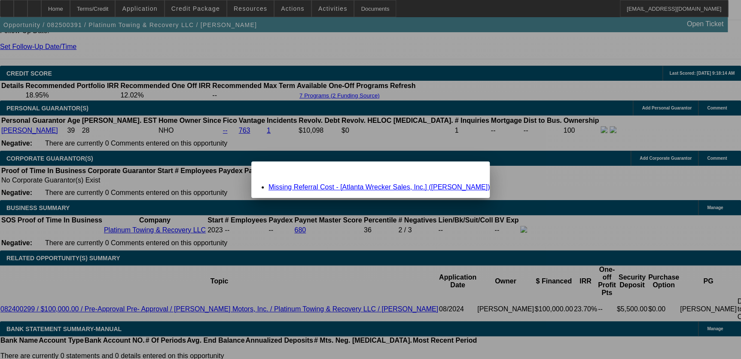
click at [334, 185] on link "Missing Referral Cost - [Atlanta Wrecker Sales, Inc.] ([PERSON_NAME])" at bounding box center [378, 186] width 221 height 7
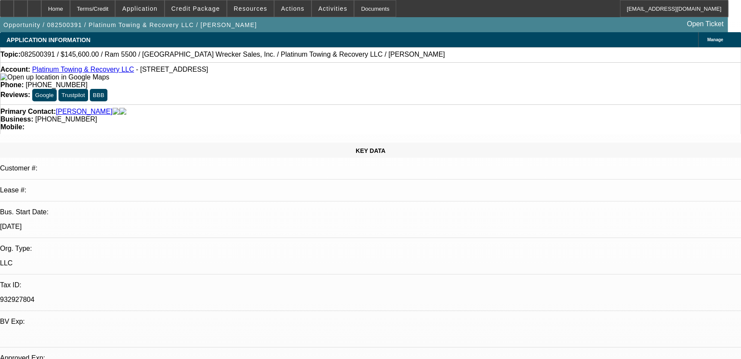
scroll to position [1210, 0]
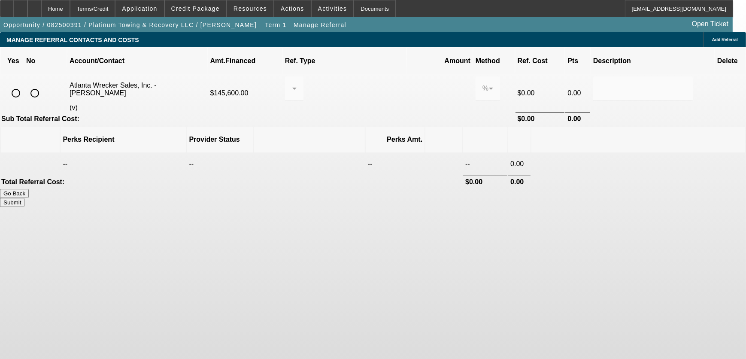
click at [43, 85] on input "radio" at bounding box center [34, 93] width 17 height 17
radio input "true"
click at [24, 198] on button "Submit" at bounding box center [12, 202] width 24 height 9
type input "0.000"
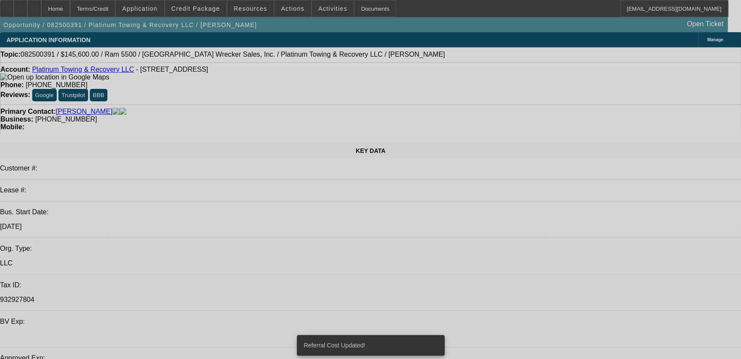
select select "0"
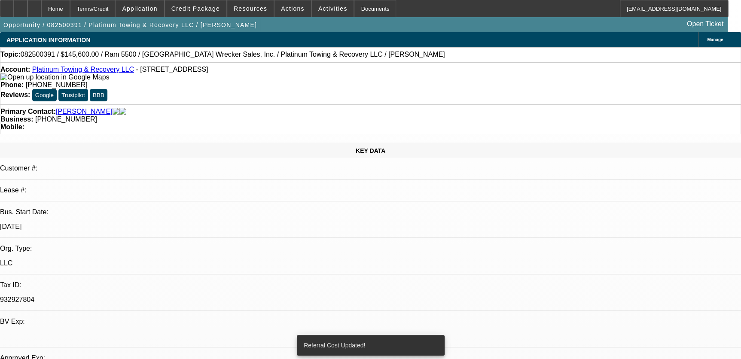
select select "0"
select select "2"
select select "0"
select select "6"
select select "0"
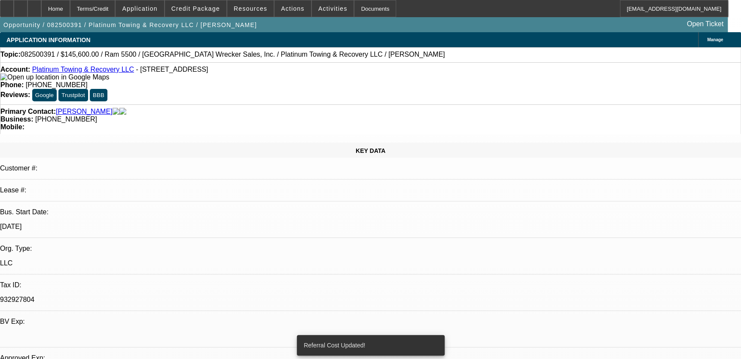
select select "0"
select select "2"
select select "0"
select select "6"
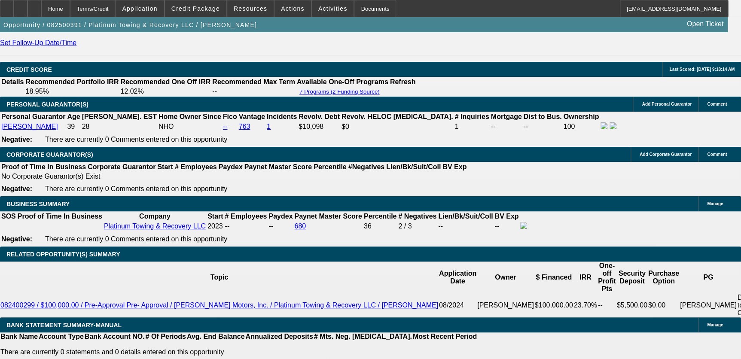
scroll to position [1210, 0]
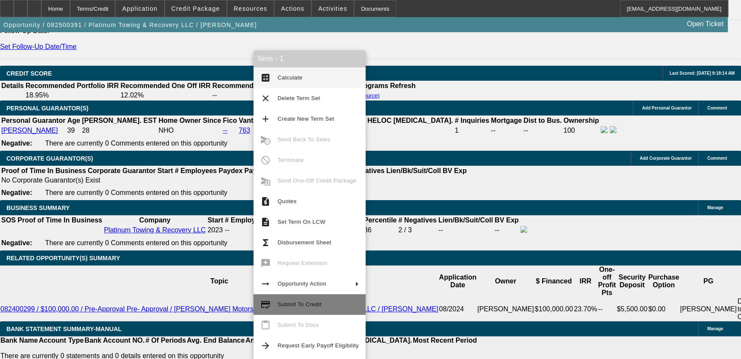
click at [322, 308] on span "Submit To Credit" at bounding box center [317, 304] width 81 height 10
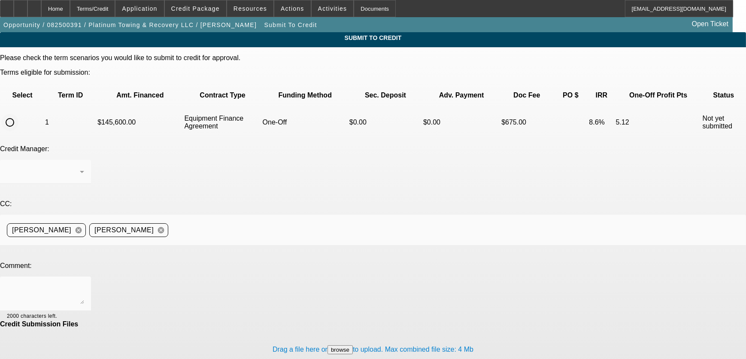
click at [20, 112] on div at bounding box center [10, 122] width 21 height 21
radio input "true"
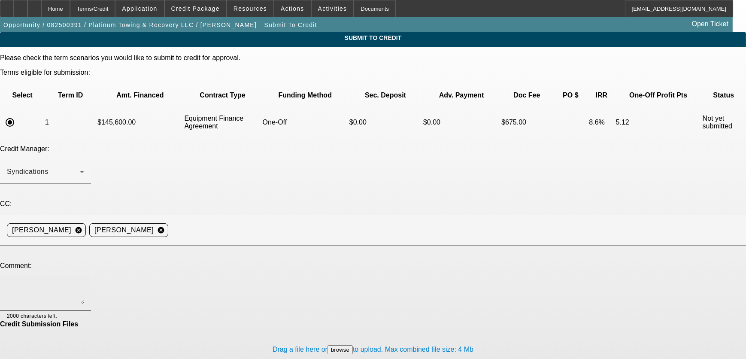
click at [84, 283] on textarea at bounding box center [45, 293] width 77 height 21
type textarea "Can we please try LEAF, thank you."
click at [436, 246] on div at bounding box center [373, 250] width 746 height 9
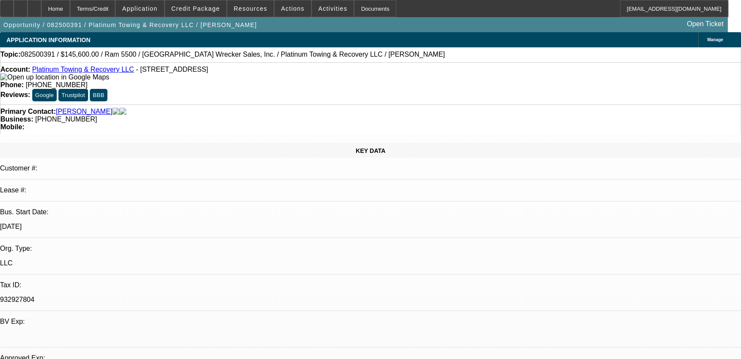
select select "0"
select select "2"
select select "0"
select select "6"
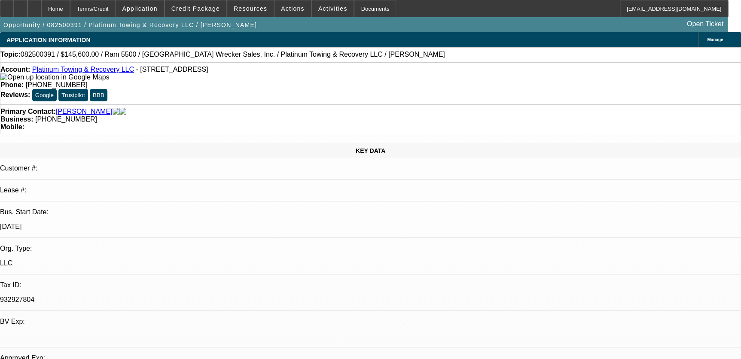
select select "0"
select select "2"
select select "0"
select select "6"
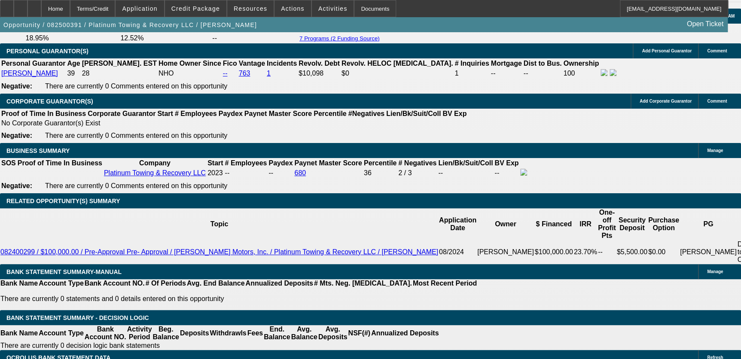
scroll to position [1262, 0]
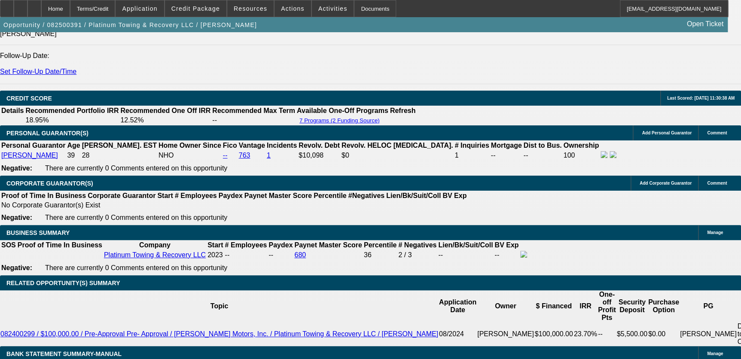
scroll to position [1185, 0]
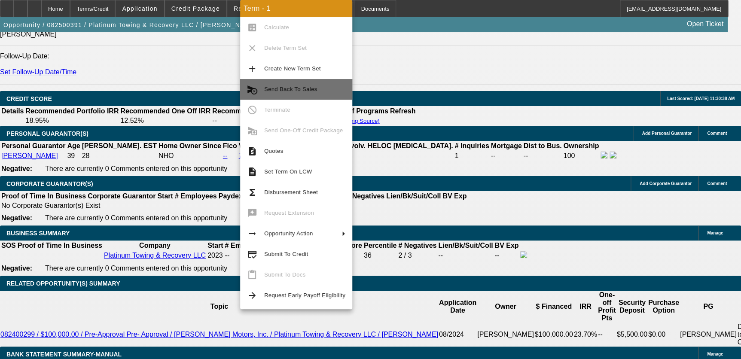
click at [301, 88] on span "Send Back To Sales" at bounding box center [290, 89] width 53 height 6
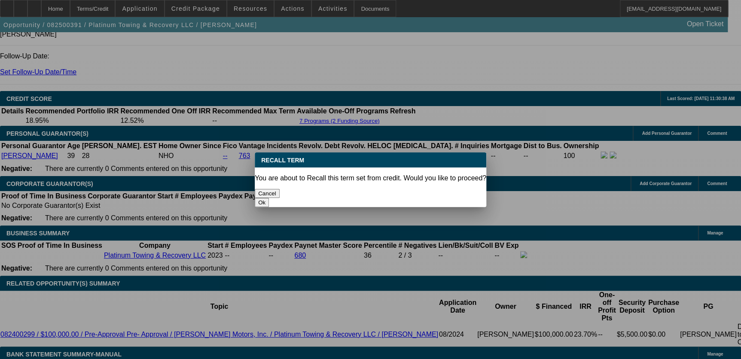
click at [269, 198] on button "Ok" at bounding box center [262, 202] width 14 height 9
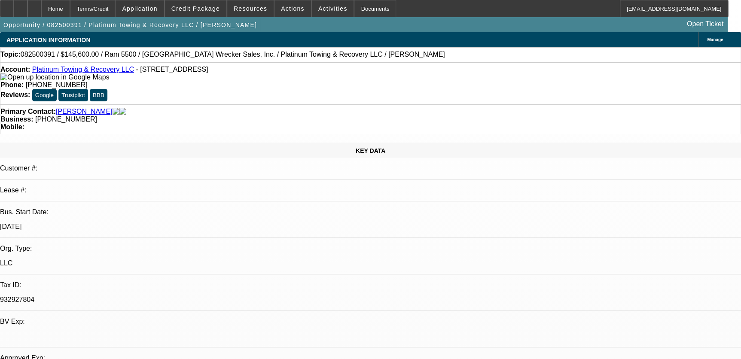
type textarea "."
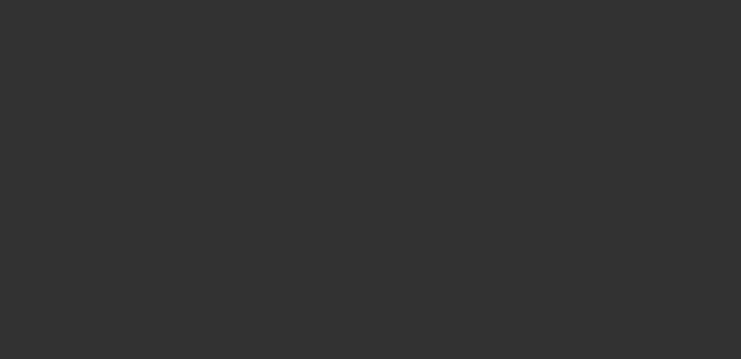
select select "0"
select select "2"
select select "0"
select select "6"
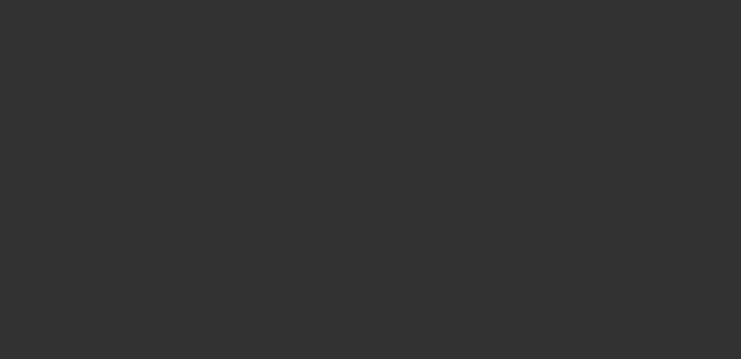
select select "0"
select select "2"
select select "0"
select select "6"
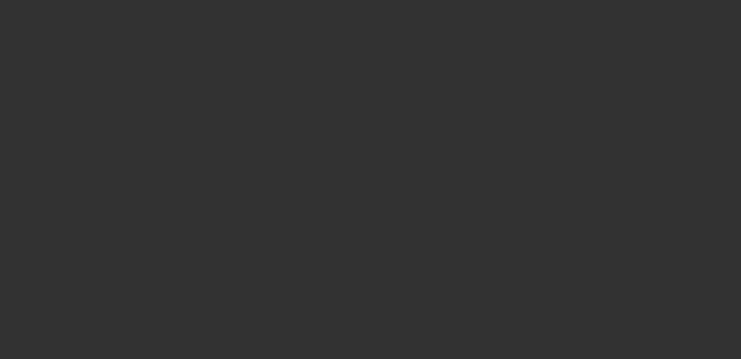
select select "0"
select select "2"
select select "0"
select select "6"
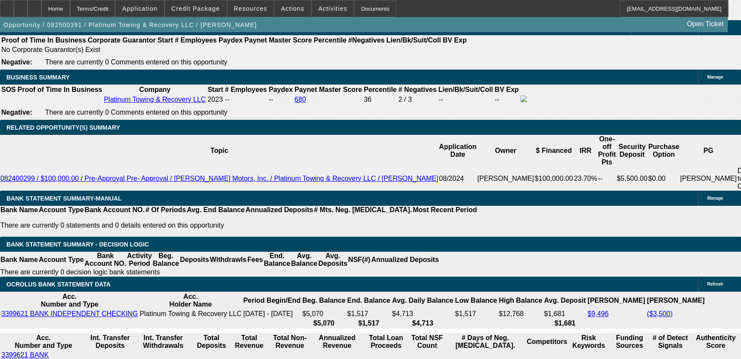
scroll to position [1327, 0]
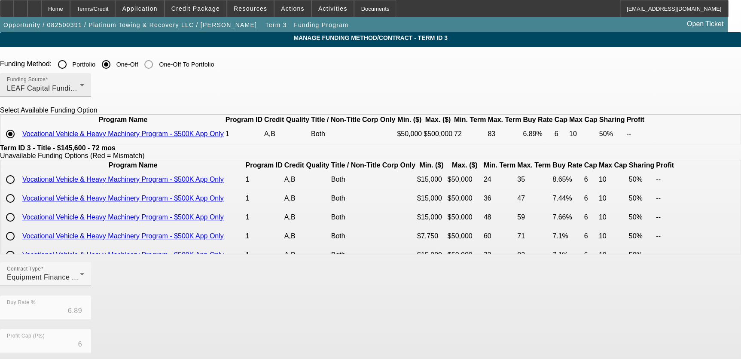
click at [96, 91] on span "LEAF Capital Funding, LLC" at bounding box center [51, 88] width 89 height 7
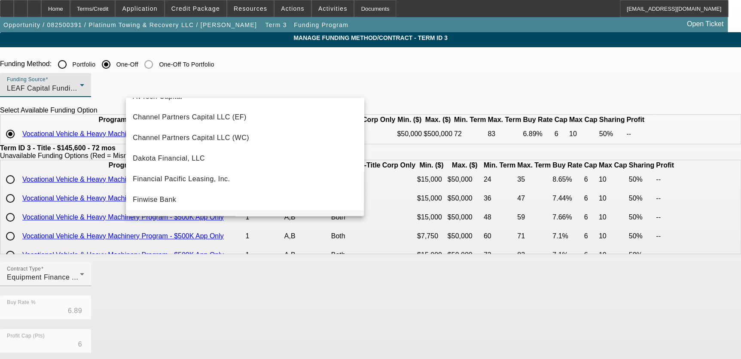
scroll to position [34, 0]
click at [249, 116] on mat-option "Channel Partners Capital LLC (EF)" at bounding box center [245, 119] width 238 height 21
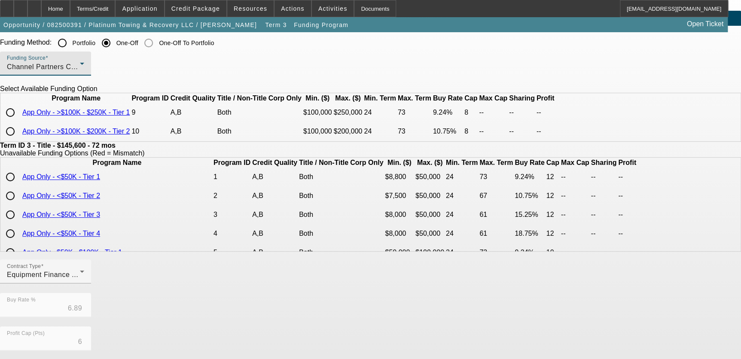
scroll to position [39, 0]
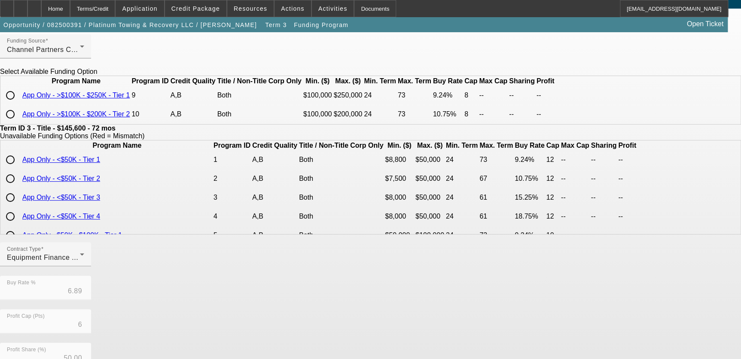
click at [19, 104] on input "radio" at bounding box center [10, 95] width 17 height 17
radio input "true"
type input "9.24"
type input "8"
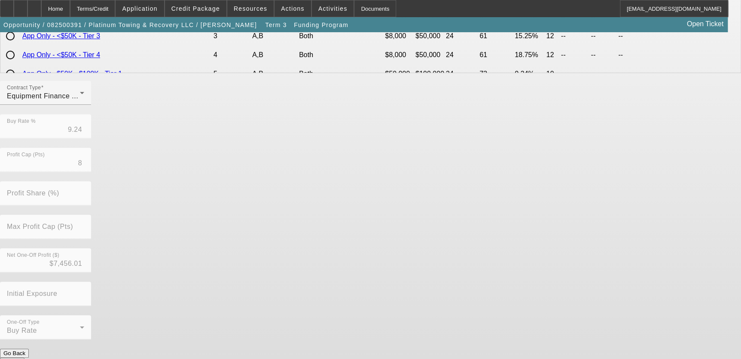
scroll to position [205, 0]
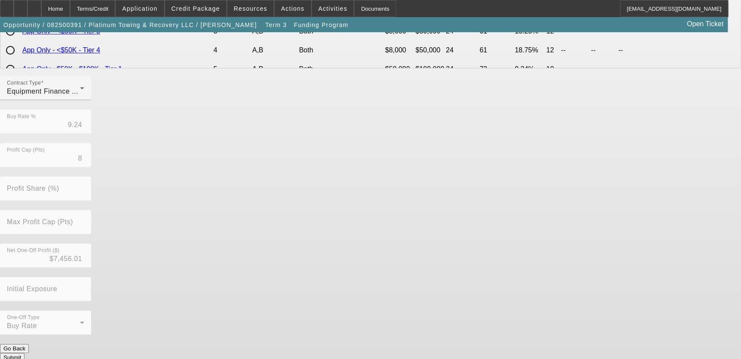
click at [24, 353] on button "Submit" at bounding box center [12, 357] width 24 height 9
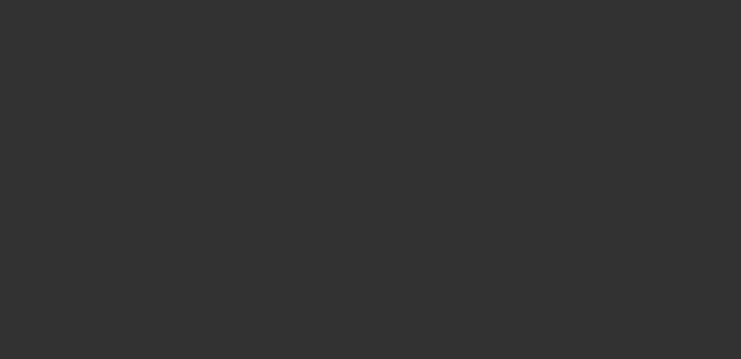
select select "0"
select select "2"
select select "0"
select select "6"
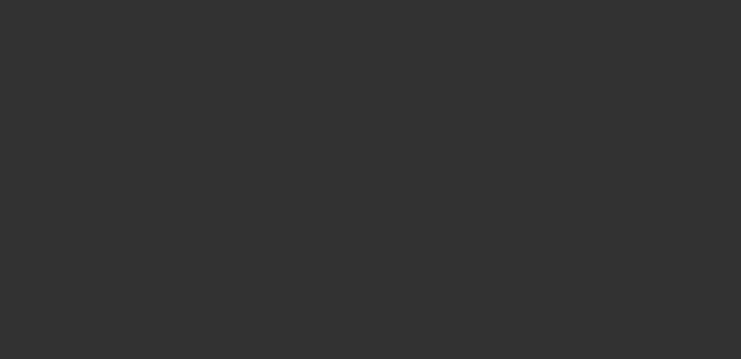
select select "0"
select select "2"
select select "0"
select select "6"
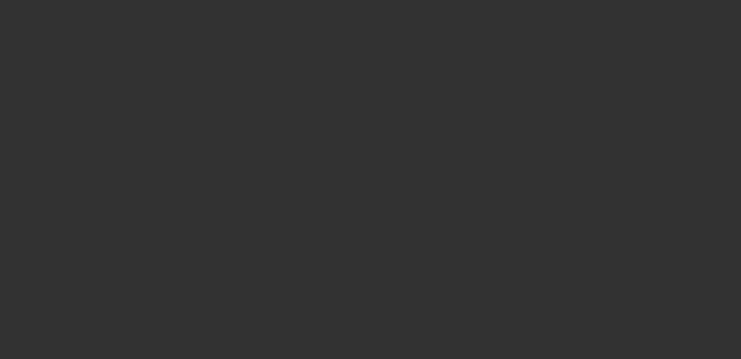
select select "0"
select select "2"
select select "0"
select select "6"
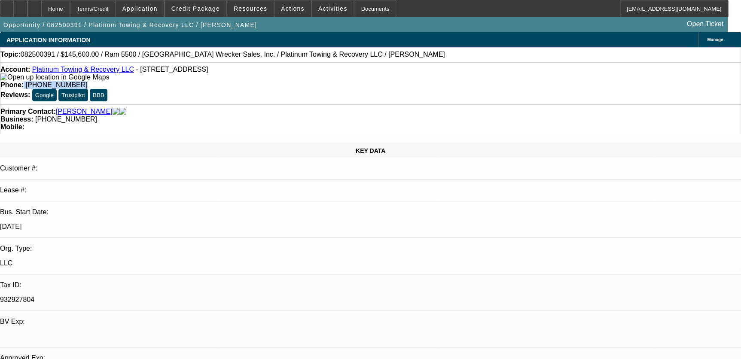
drag, startPoint x: 272, startPoint y: 70, endPoint x: 316, endPoint y: 70, distance: 43.8
click at [316, 81] on div "Phone: (256) 387-0627" at bounding box center [370, 85] width 740 height 8
drag, startPoint x: 313, startPoint y: 70, endPoint x: 303, endPoint y: 66, distance: 11.0
copy div "[PHONE_NUMBER]"
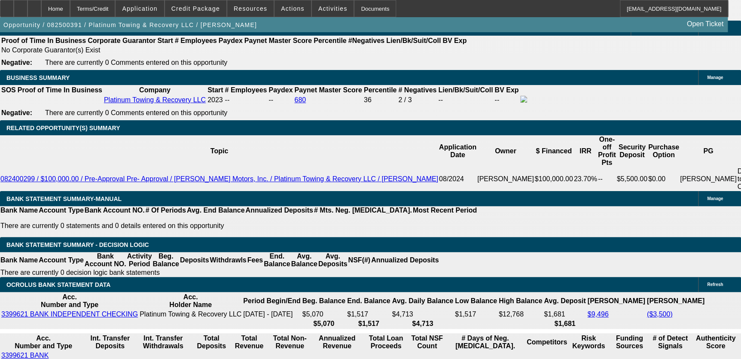
scroll to position [1327, 0]
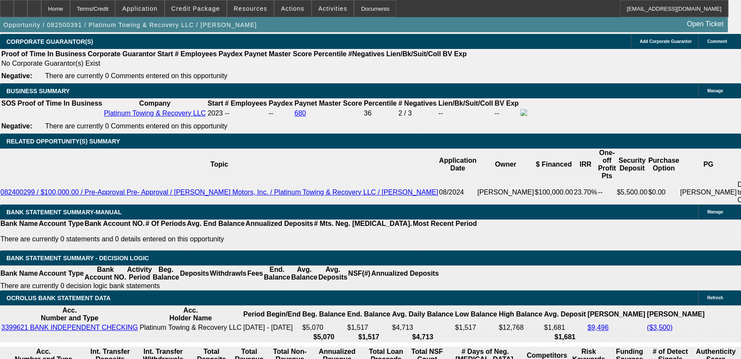
type input "UNKNOWN"
type input "10"
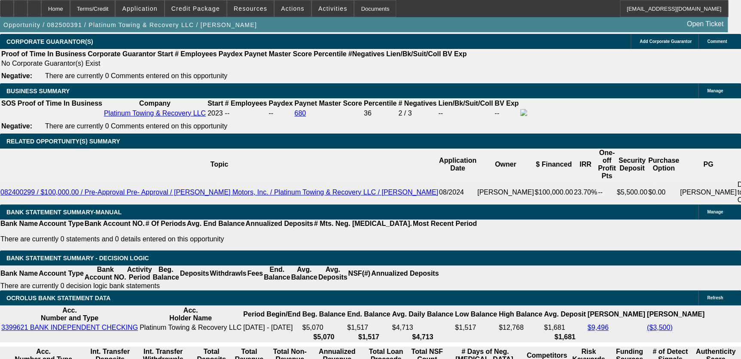
type input "$2,697.36"
type input "10.9"
type input "$2,763.91"
type input "10.9"
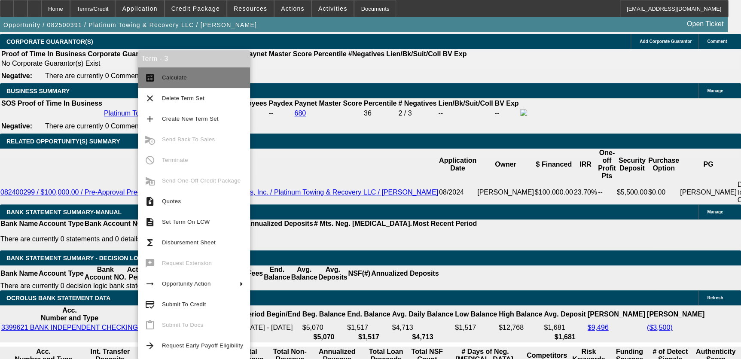
click at [176, 85] on button "calculate Calculate" at bounding box center [194, 77] width 112 height 21
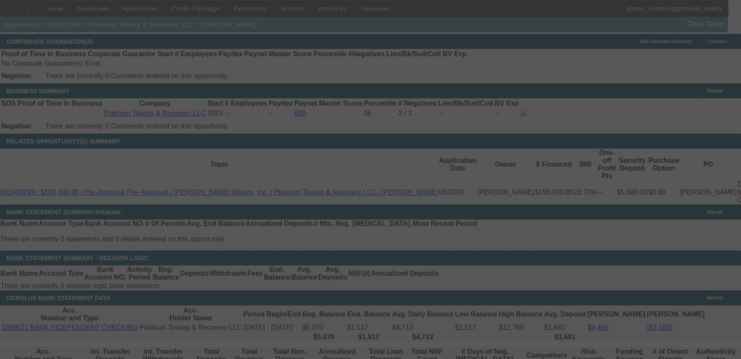
select select "0"
select select "2"
select select "0"
select select "6"
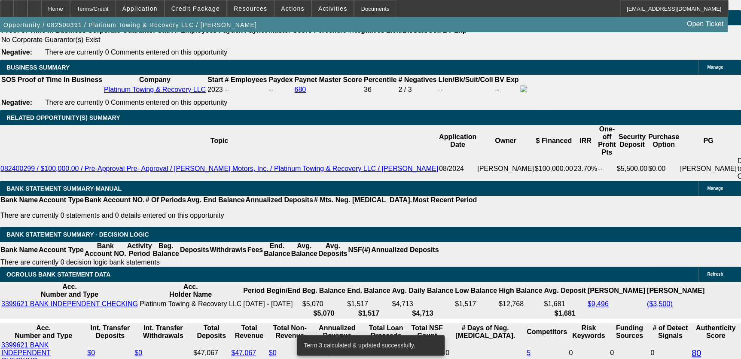
scroll to position [1360, 0]
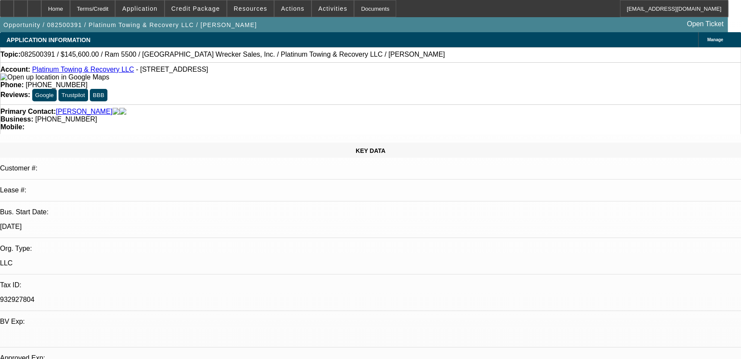
select select "0"
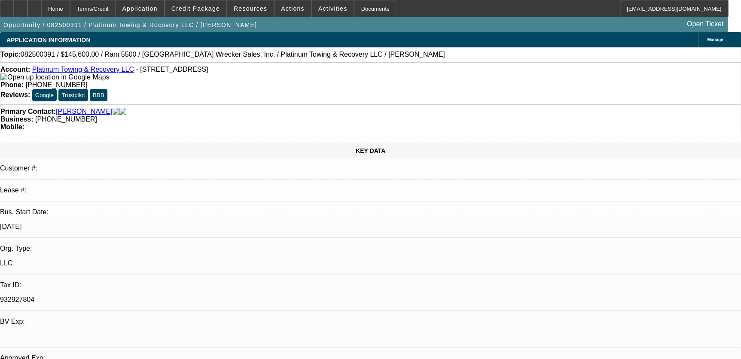
select select "0"
select select "1"
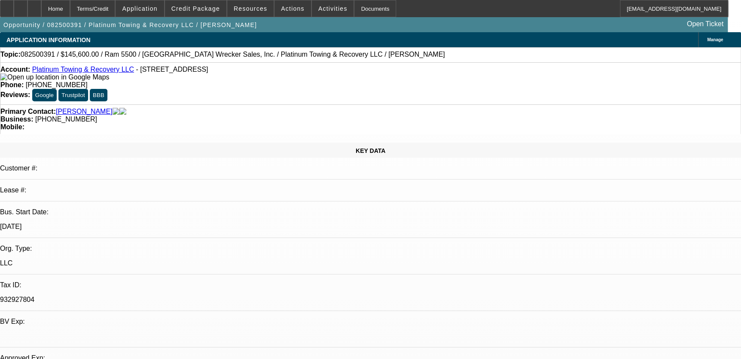
select select "2"
select select "6"
select select "1"
select select "2"
select select "6"
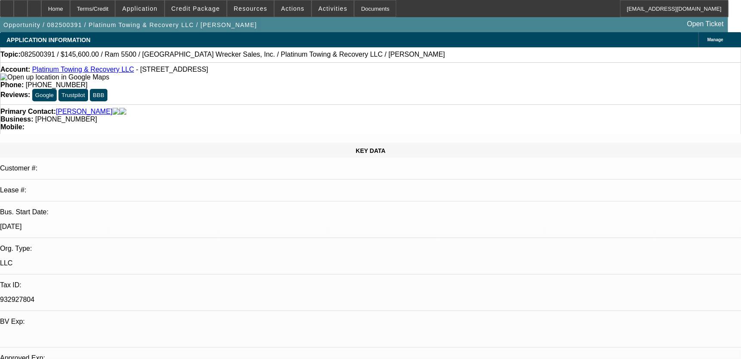
select select "1"
select select "2"
select select "6"
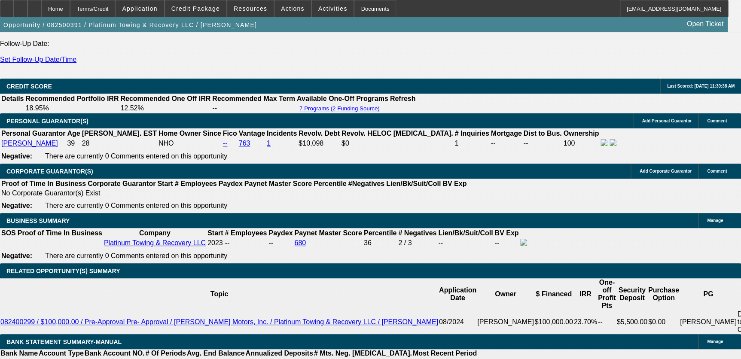
scroll to position [1327, 0]
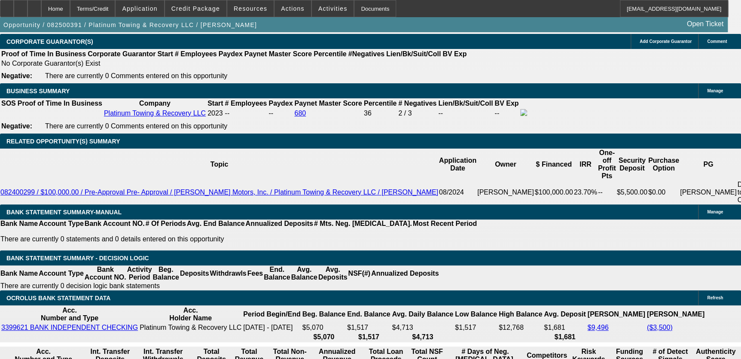
type input "UNKNOWN"
type input "11"
type input "$2,771.36"
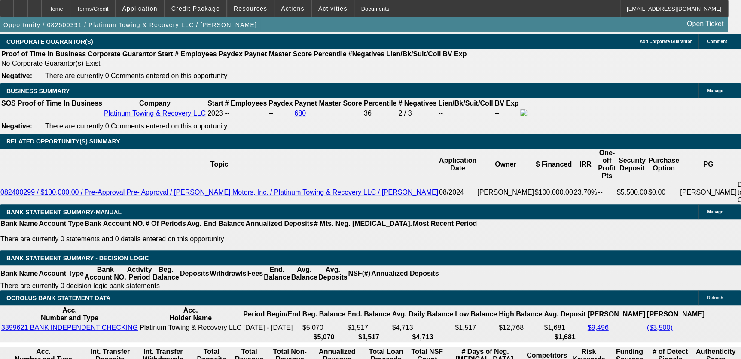
type input "1"
type input "$2,084.34"
type input "111"
type input "$13,491.10"
type input "1110."
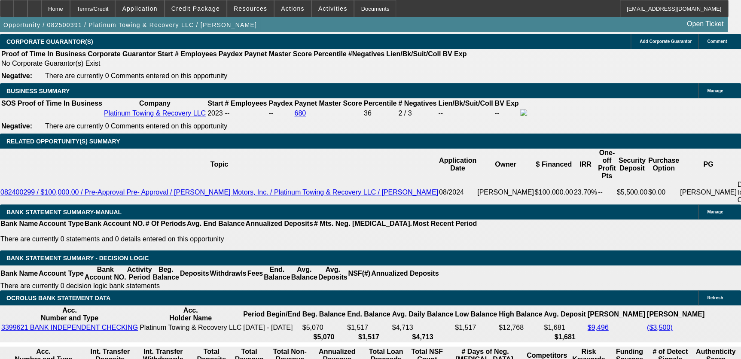
type input "9"
type input "$2,624.52"
type input "910"
type input "$11,098.83"
type input "9"
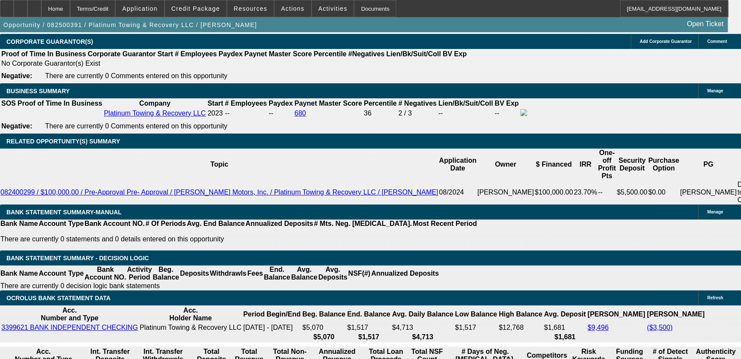
type input "$2,624.52"
type input "9110"
type input "$110,534.67"
type input "9110."
type input "9"
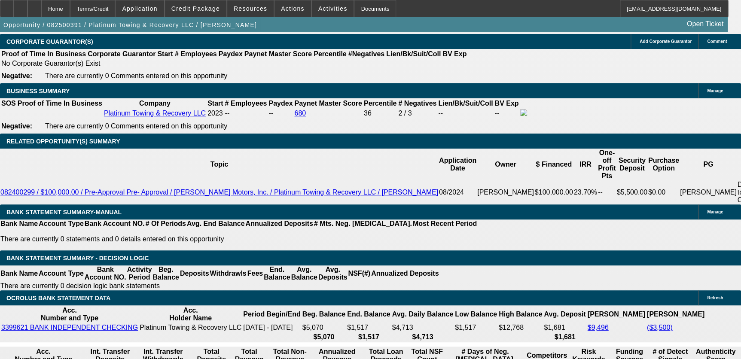
type input "$2,624.52"
type input "91110"
type input "10"
type input "$2,697.36"
type input "10.9"
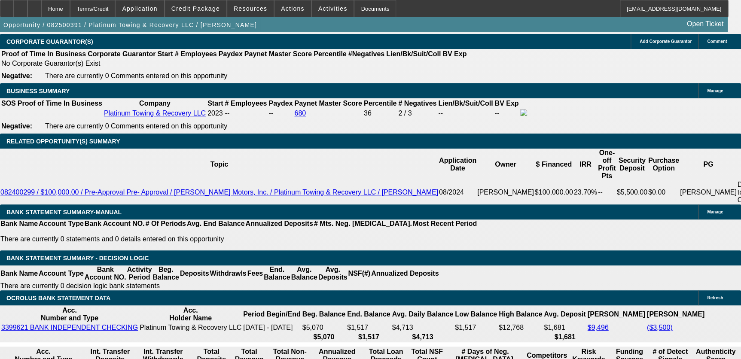
type input "$2,763.91"
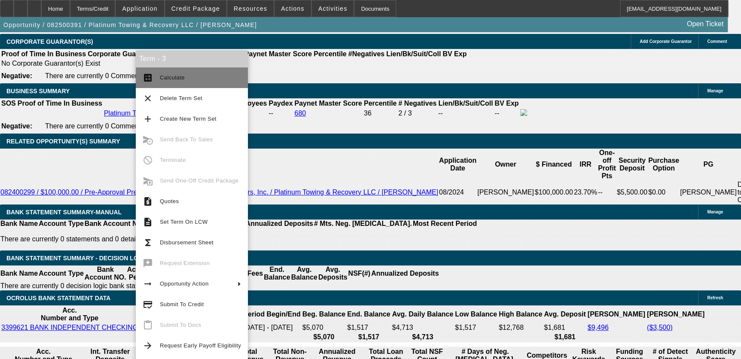
click at [191, 85] on button "calculate Calculate" at bounding box center [192, 77] width 112 height 21
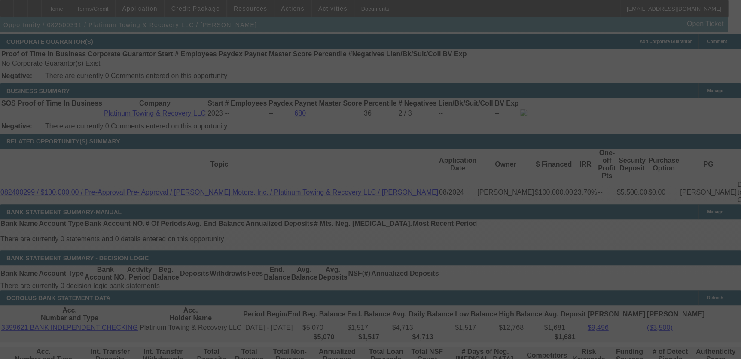
select select "0"
select select "2"
select select "0"
select select "6"
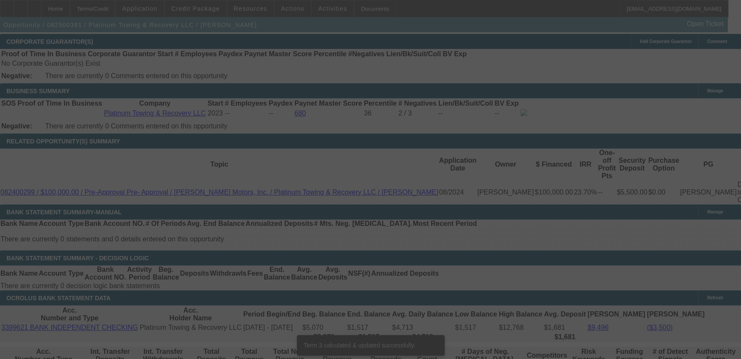
scroll to position [1321, 0]
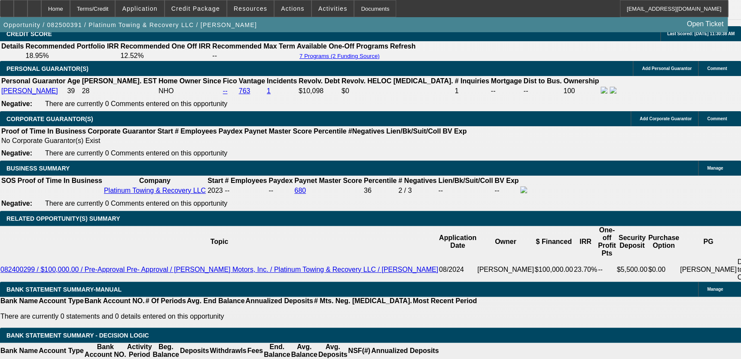
scroll to position [1243, 0]
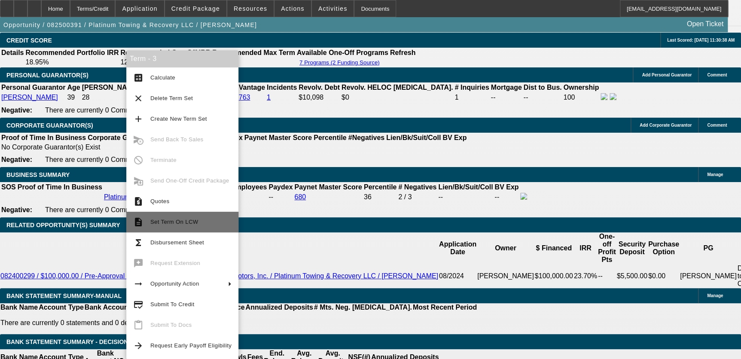
click at [184, 219] on span "Set Term On LCW" at bounding box center [190, 222] width 81 height 10
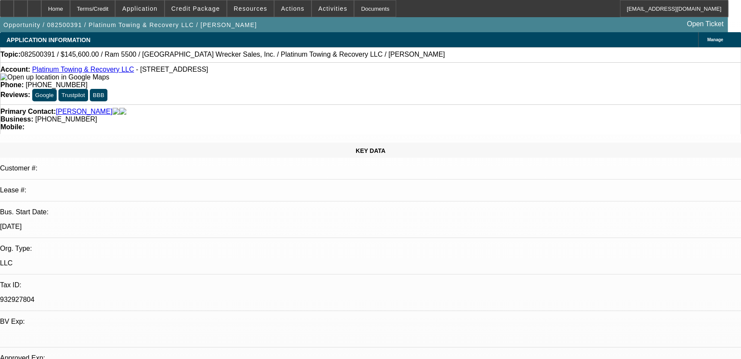
select select "0"
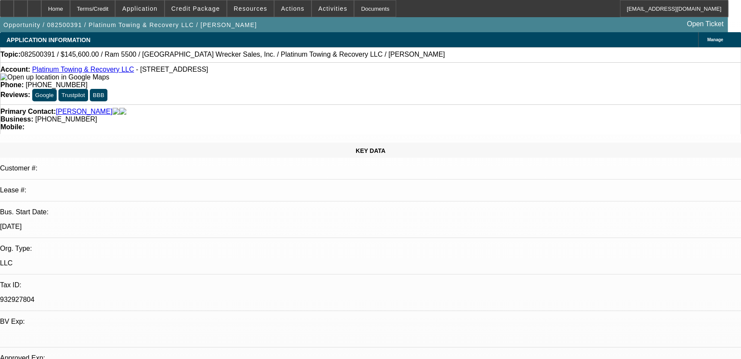
select select "0"
select select "1"
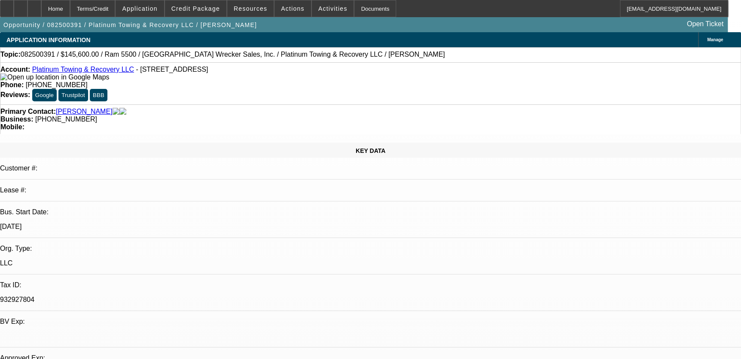
select select "2"
select select "6"
select select "1"
select select "2"
select select "6"
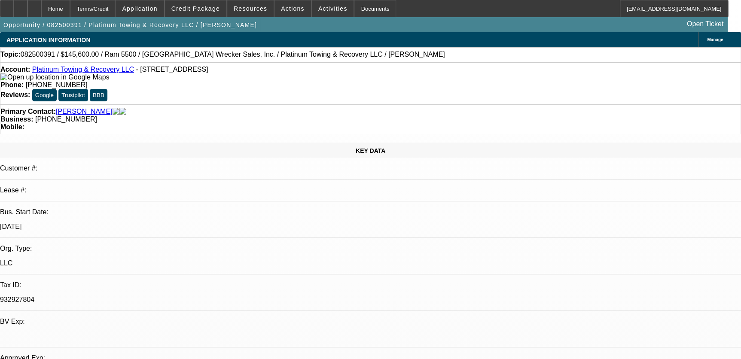
select select "1"
select select "2"
select select "6"
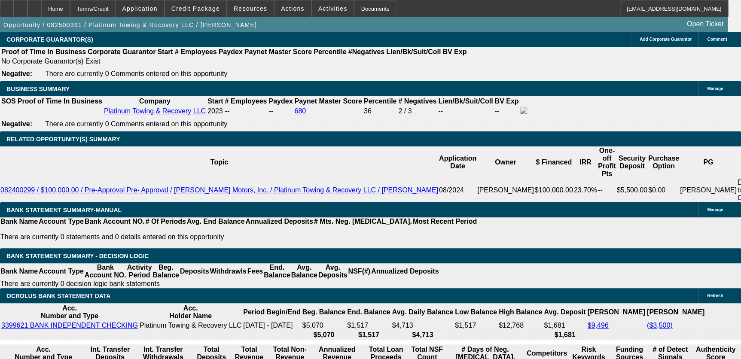
scroll to position [1327, 0]
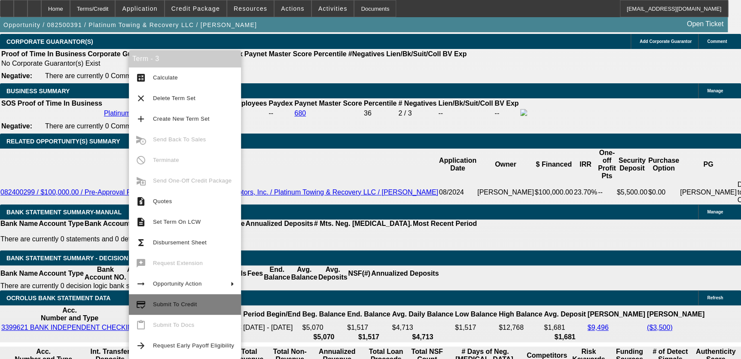
click at [189, 311] on button "credit_score Submit To Credit" at bounding box center [185, 304] width 112 height 21
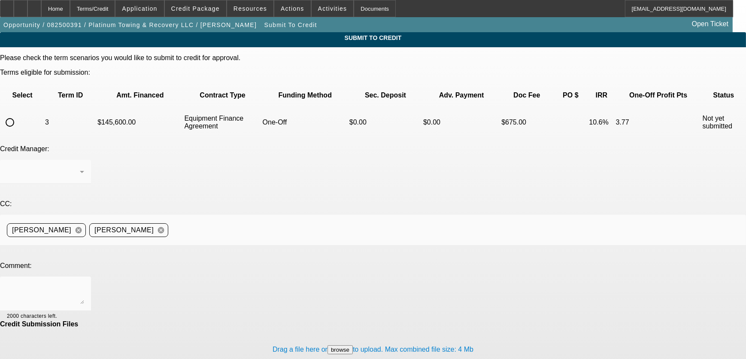
click at [18, 114] on input "radio" at bounding box center [9, 122] width 17 height 17
radio input "true"
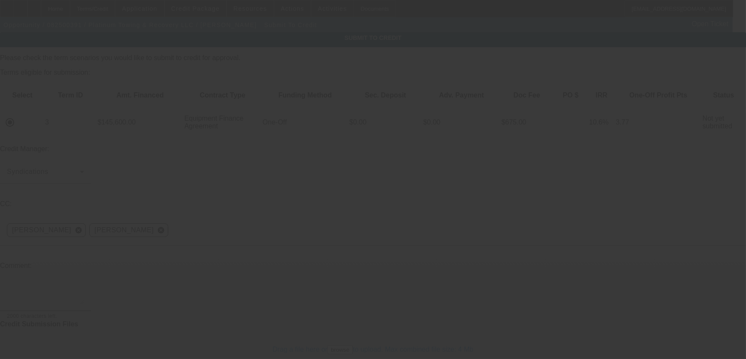
click at [84, 283] on textarea at bounding box center [45, 293] width 77 height 21
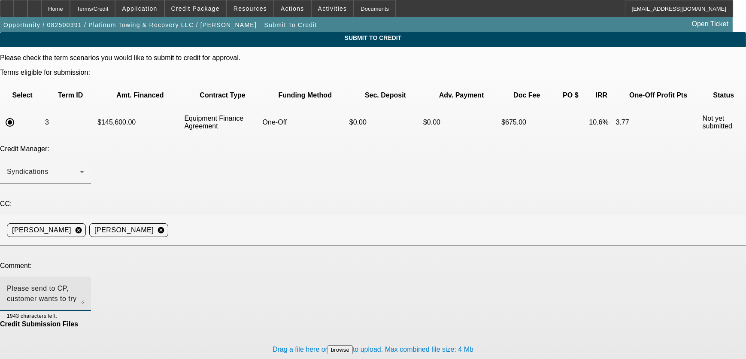
click at [84, 283] on textarea "Please send to CP, customer wants to try 100% financing." at bounding box center [45, 293] width 77 height 21
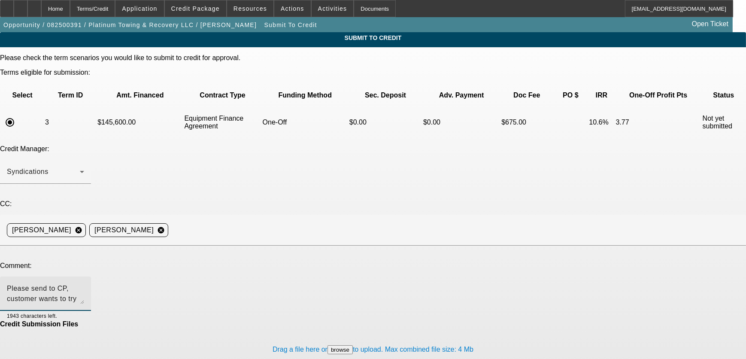
click at [84, 283] on textarea "Please send to CP, customer wants to try 100% financing." at bounding box center [45, 293] width 77 height 21
type textarea "Please send to CP, customer wants to try 100% financing."
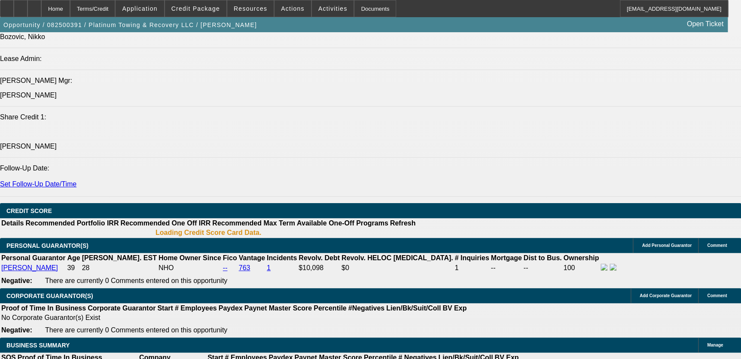
select select "0"
select select "2"
select select "0"
select select "6"
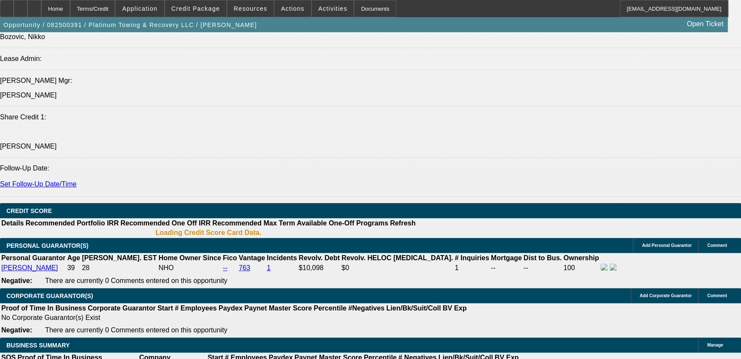
select select "0"
select select "2"
select select "0"
select select "6"
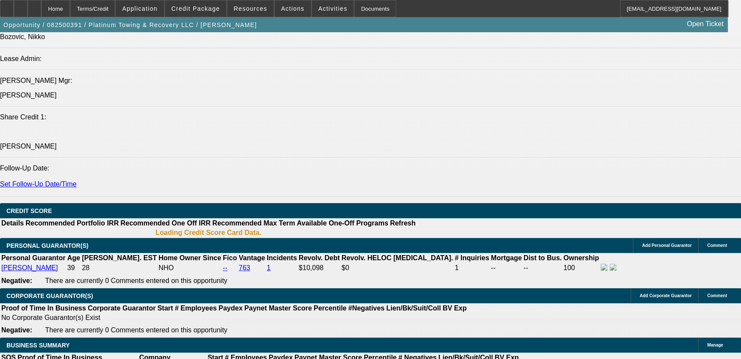
select select "0"
select select "2"
select select "0"
select select "6"
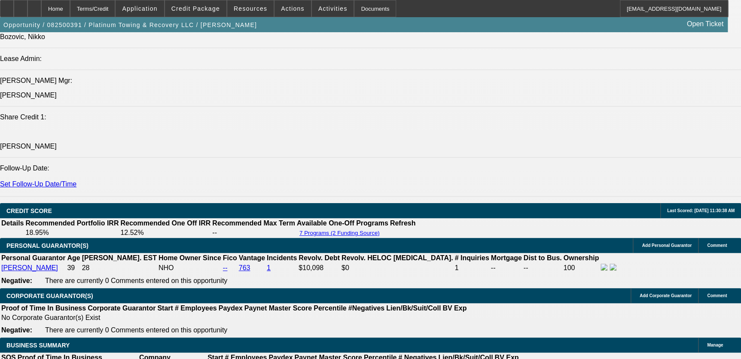
scroll to position [1428, 0]
